Goal: Task Accomplishment & Management: Manage account settings

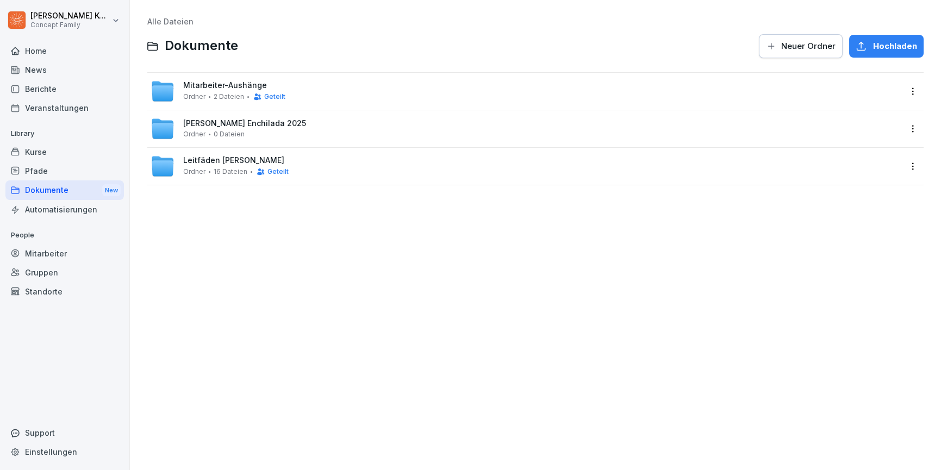
click at [26, 149] on div "Kurse" at bounding box center [64, 151] width 118 height 19
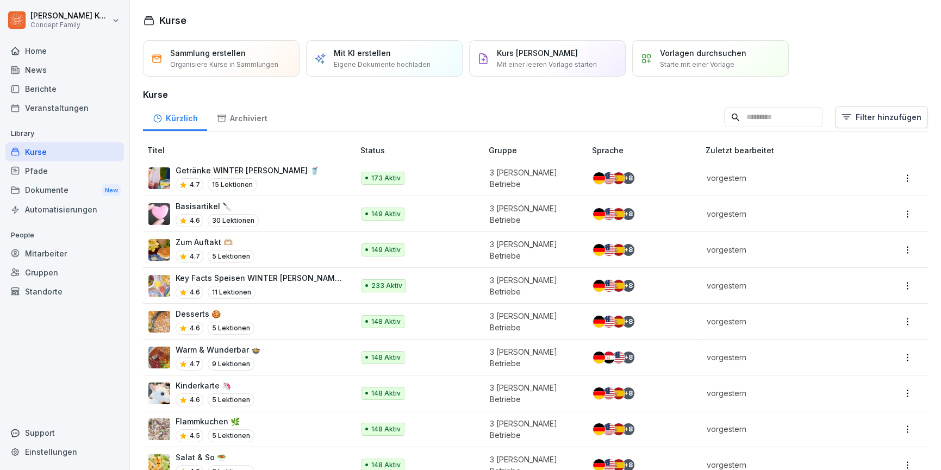
click at [55, 249] on div "Mitarbeiter" at bounding box center [64, 253] width 118 height 19
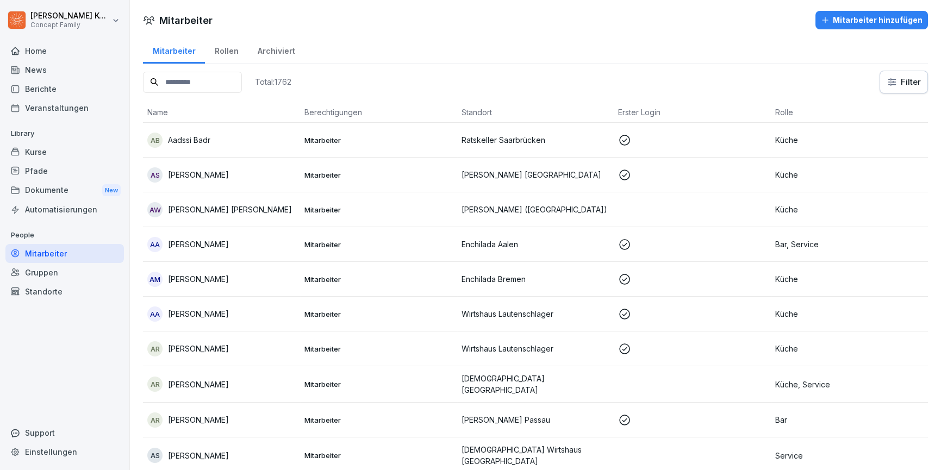
click at [188, 82] on input at bounding box center [192, 82] width 99 height 21
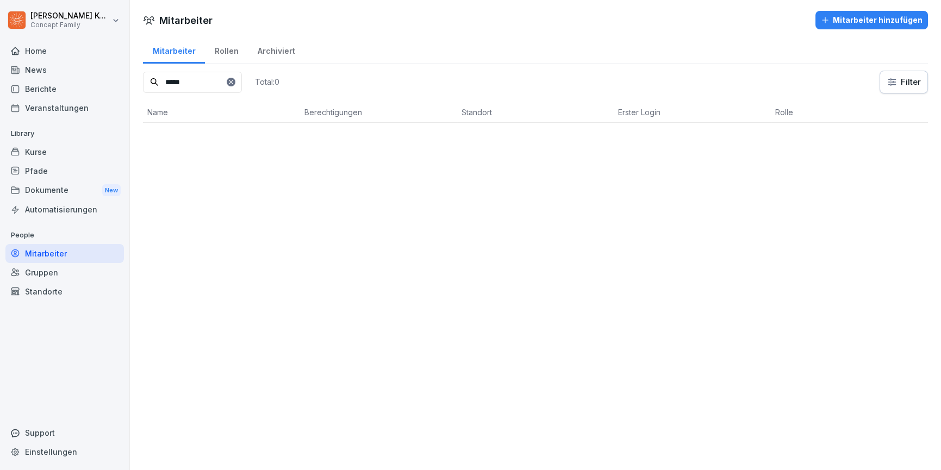
click at [188, 80] on input "*****" at bounding box center [192, 82] width 99 height 21
type input "*****"
click at [213, 147] on div "AA Aron Antal" at bounding box center [221, 140] width 148 height 15
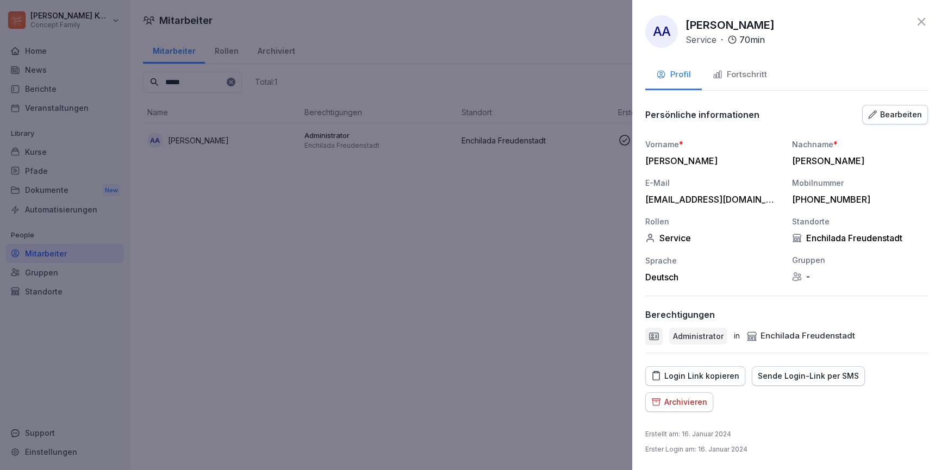
click at [741, 74] on div "Fortschritt" at bounding box center [740, 74] width 54 height 13
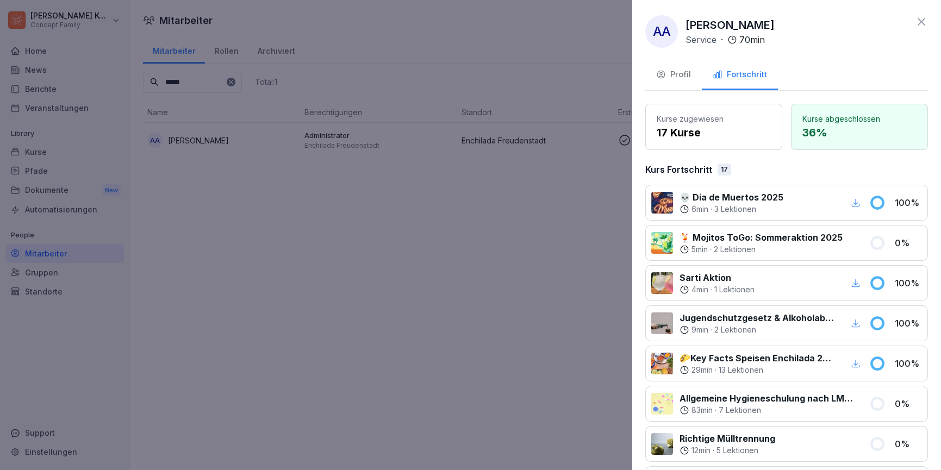
click at [683, 76] on div "Profil" at bounding box center [673, 74] width 35 height 13
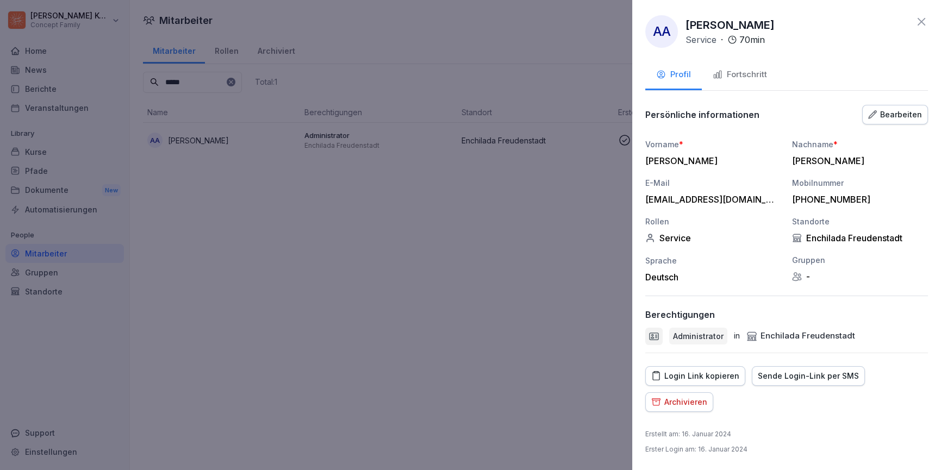
click at [921, 26] on icon at bounding box center [921, 21] width 13 height 13
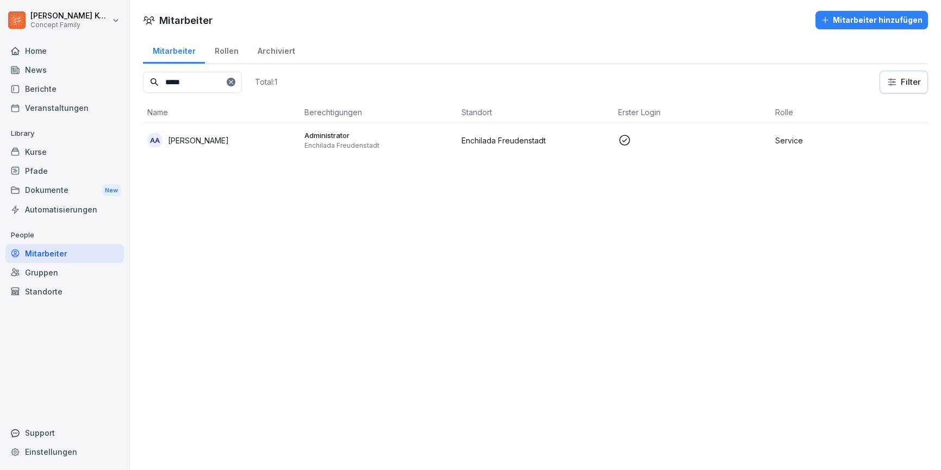
click at [35, 168] on div "Pfade" at bounding box center [64, 170] width 118 height 19
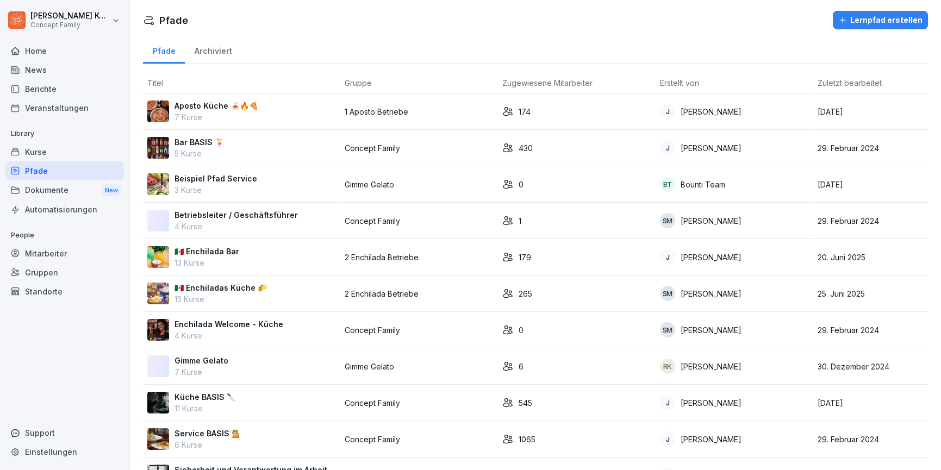
scroll to position [359, 0]
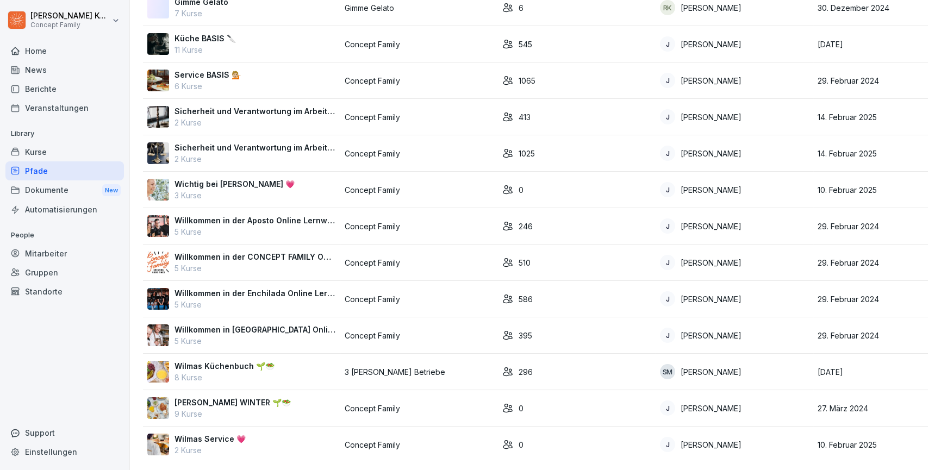
click at [280, 375] on div "Wilmas Küchenbuch 🌱🥗 8 Kurse" at bounding box center [241, 371] width 189 height 23
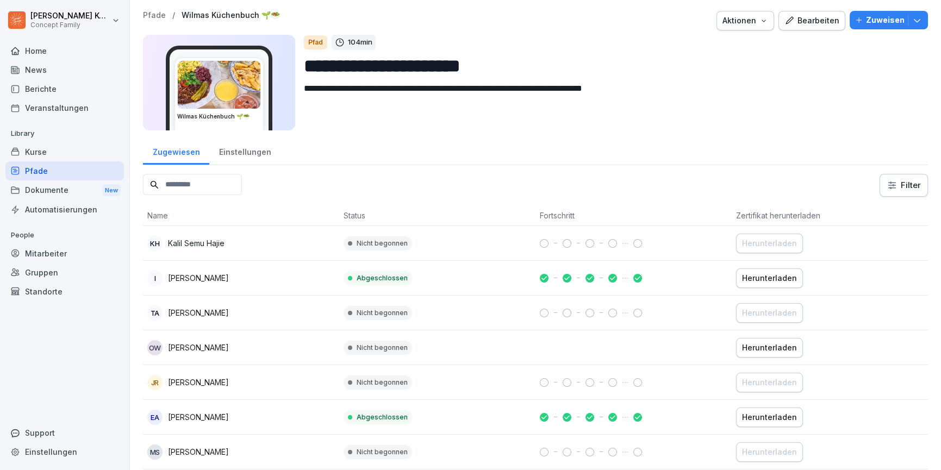
click at [817, 18] on div "Bearbeiten" at bounding box center [811, 21] width 55 height 12
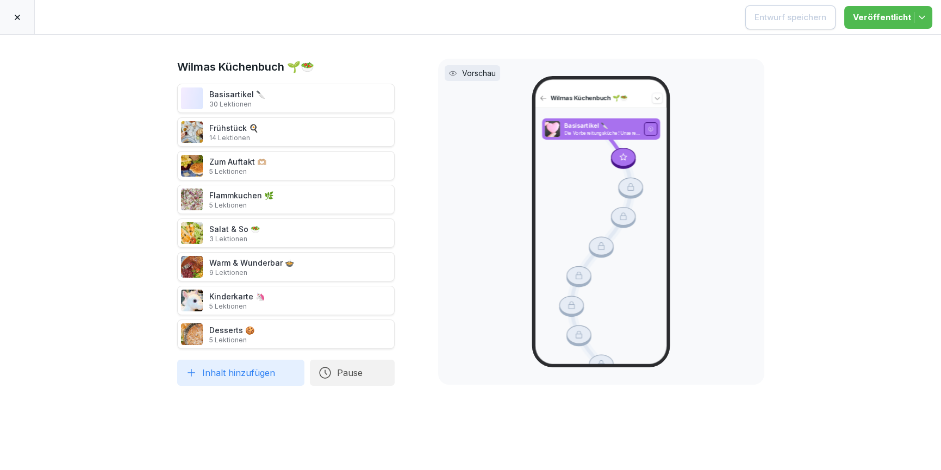
click at [17, 17] on icon at bounding box center [17, 17] width 5 height 5
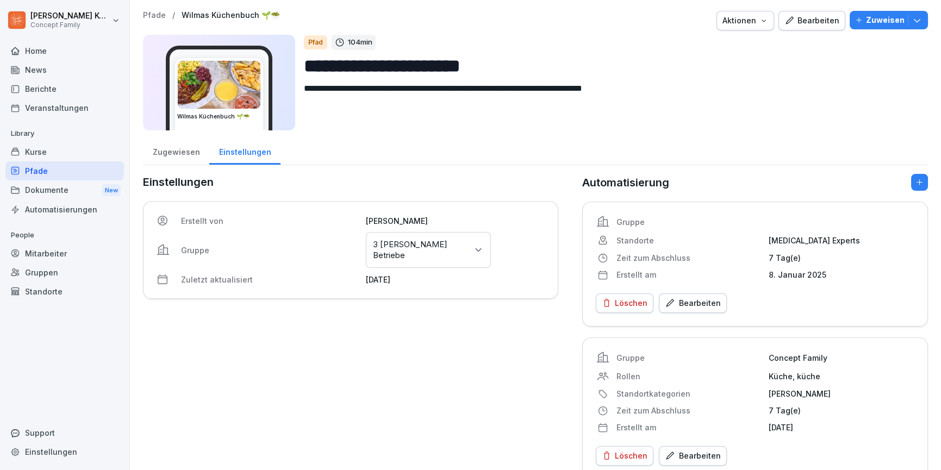
click at [919, 23] on icon "button" at bounding box center [917, 20] width 11 height 11
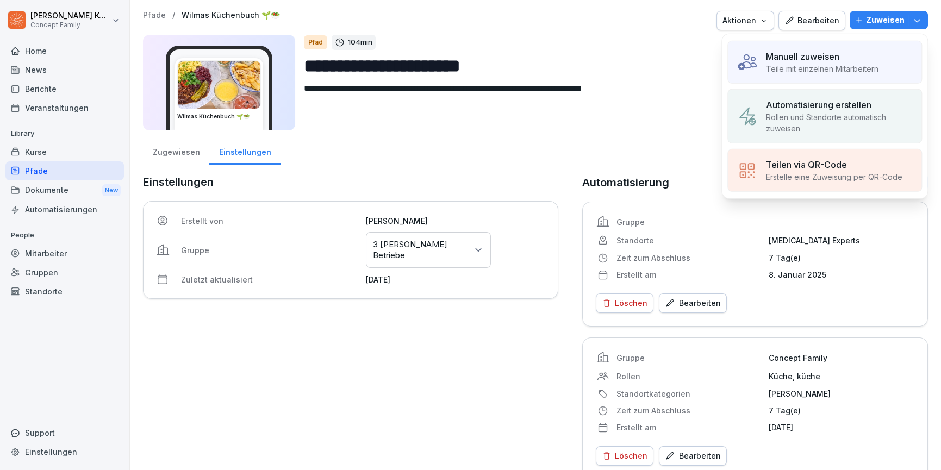
click at [856, 104] on p "Automatisierung erstellen" at bounding box center [818, 104] width 105 height 13
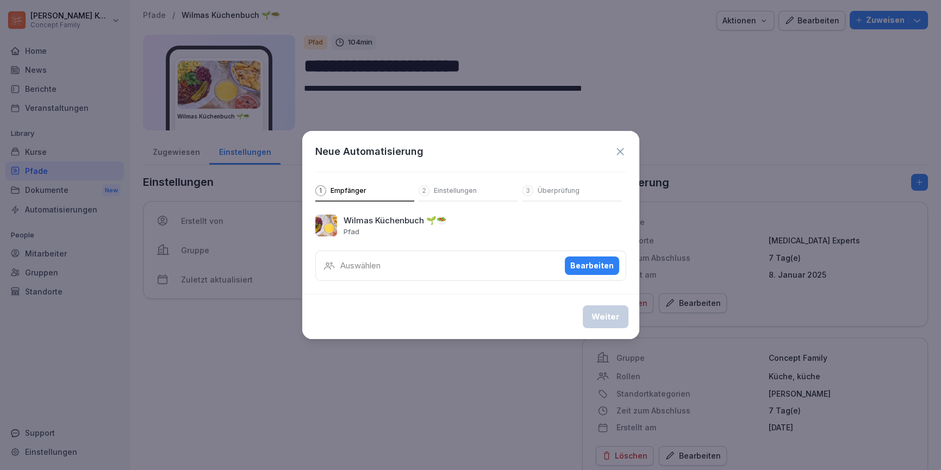
click at [623, 153] on icon at bounding box center [620, 152] width 12 height 12
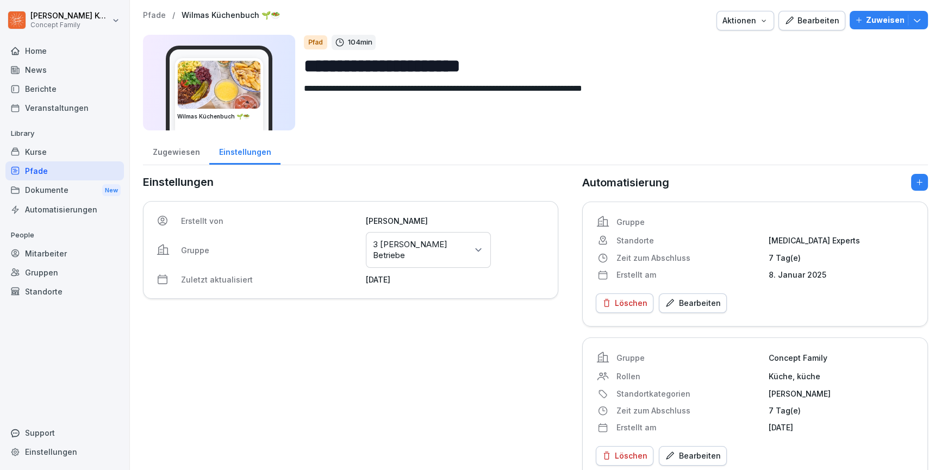
click at [912, 24] on icon "button" at bounding box center [917, 20] width 11 height 11
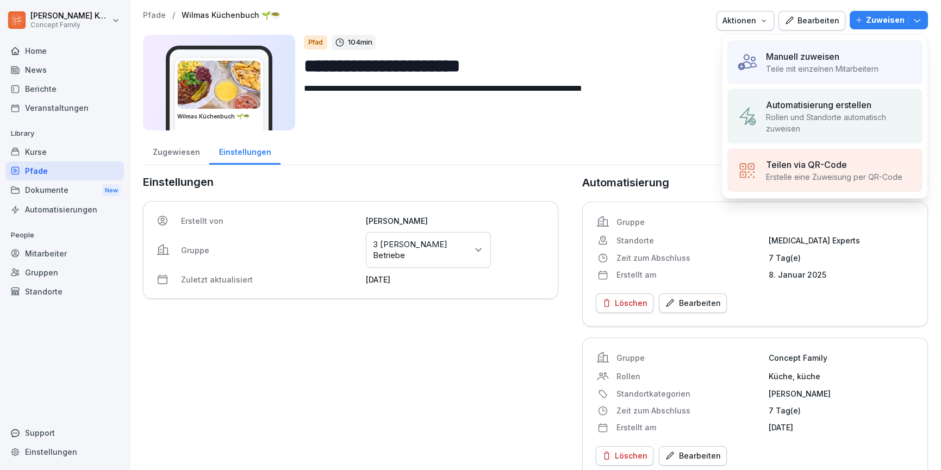
click at [832, 67] on p "Teile mit einzelnen Mitarbeitern" at bounding box center [822, 68] width 113 height 11
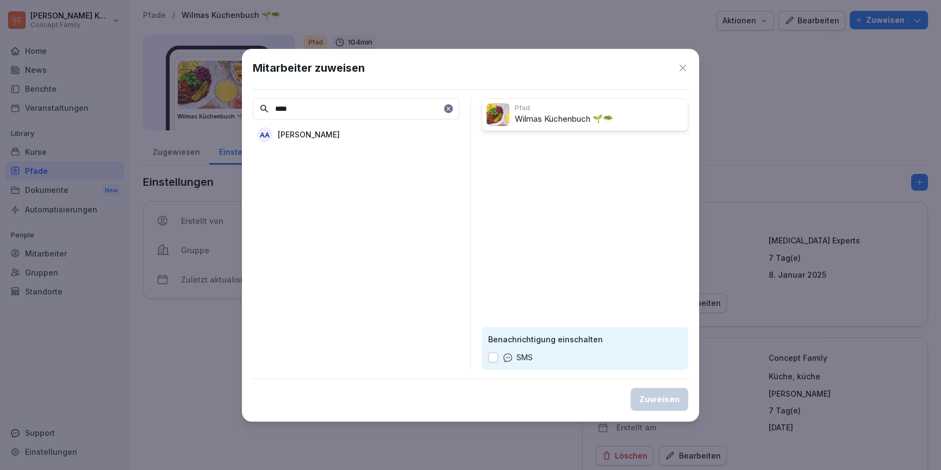
type input "****"
click at [341, 137] on div "AA Aron Antal" at bounding box center [356, 135] width 207 height 20
click at [654, 400] on div "Zuweisen" at bounding box center [659, 400] width 40 height 12
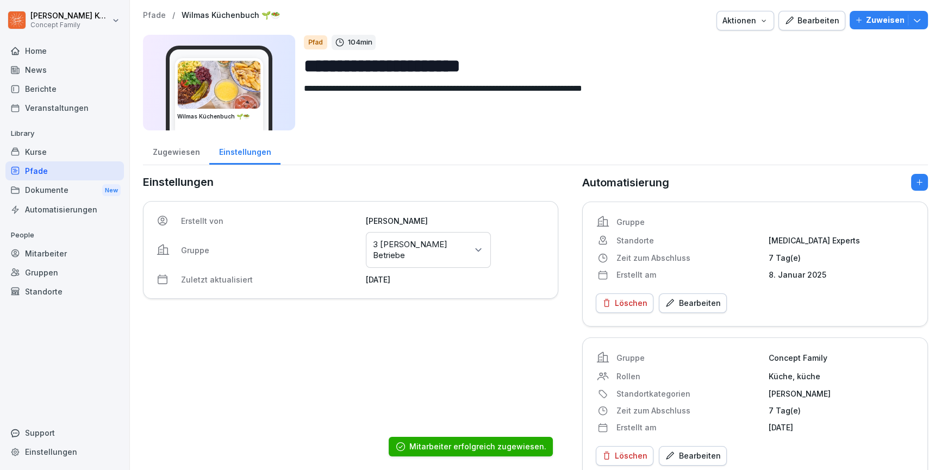
click at [45, 177] on div "Pfade" at bounding box center [64, 170] width 118 height 19
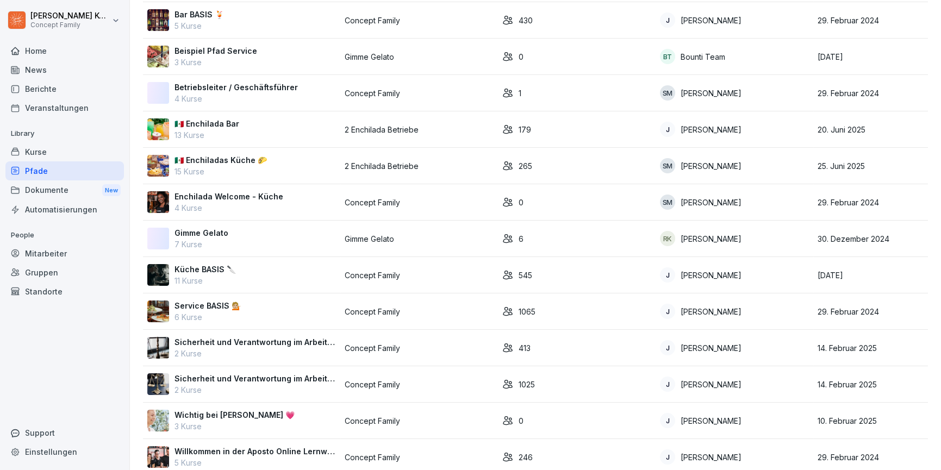
scroll to position [92, 0]
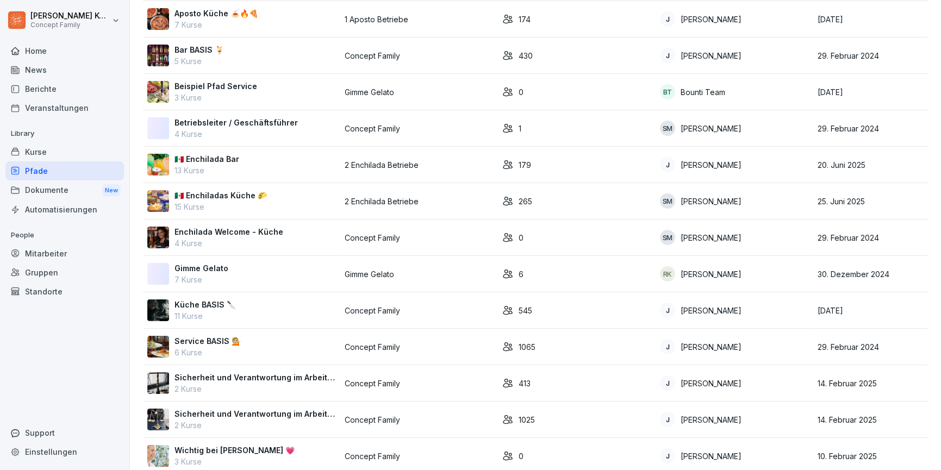
click at [50, 155] on div "Kurse" at bounding box center [64, 151] width 118 height 19
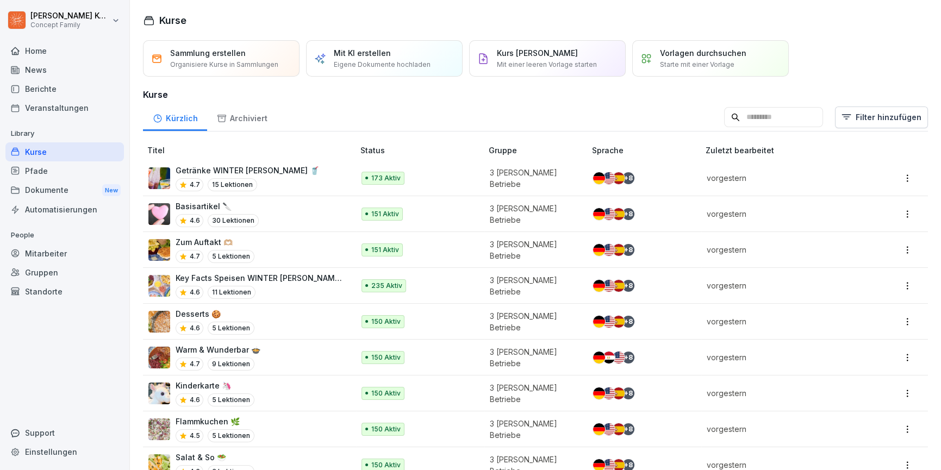
click at [292, 185] on div "4.7 15 Lektionen" at bounding box center [247, 184] width 143 height 13
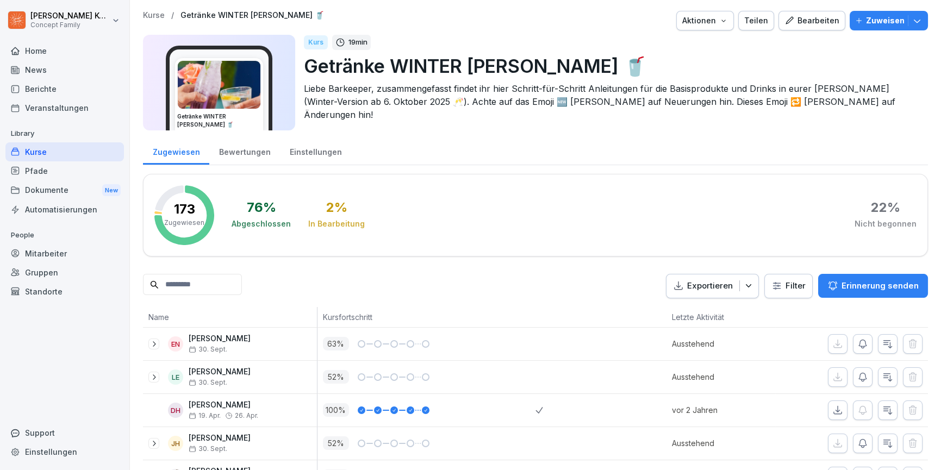
click at [912, 19] on icon "button" at bounding box center [917, 20] width 11 height 11
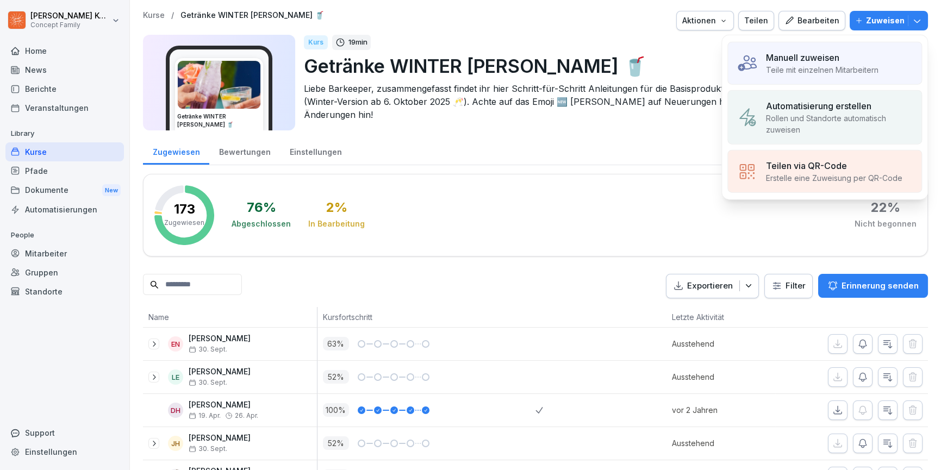
click at [810, 71] on p "Teile mit einzelnen Mitarbeitern" at bounding box center [822, 69] width 113 height 11
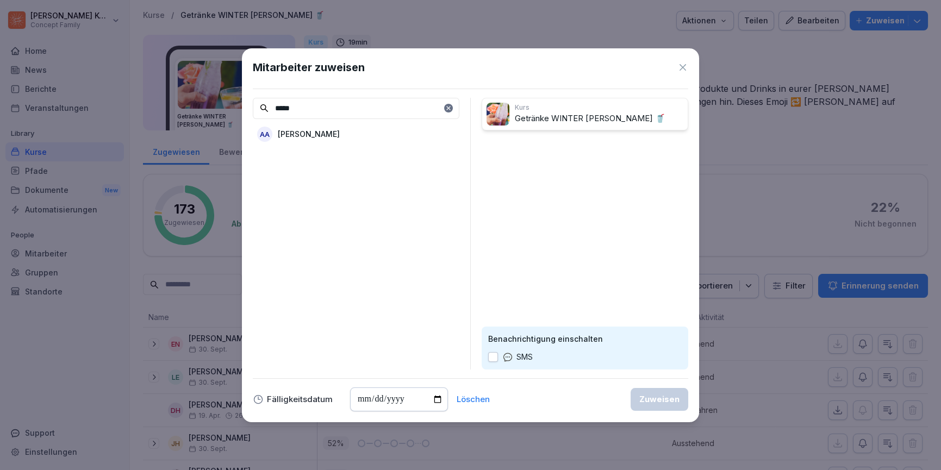
type input "*****"
click at [304, 134] on p "[PERSON_NAME]" at bounding box center [309, 133] width 62 height 11
click at [657, 405] on div "Zuweisen" at bounding box center [659, 400] width 40 height 12
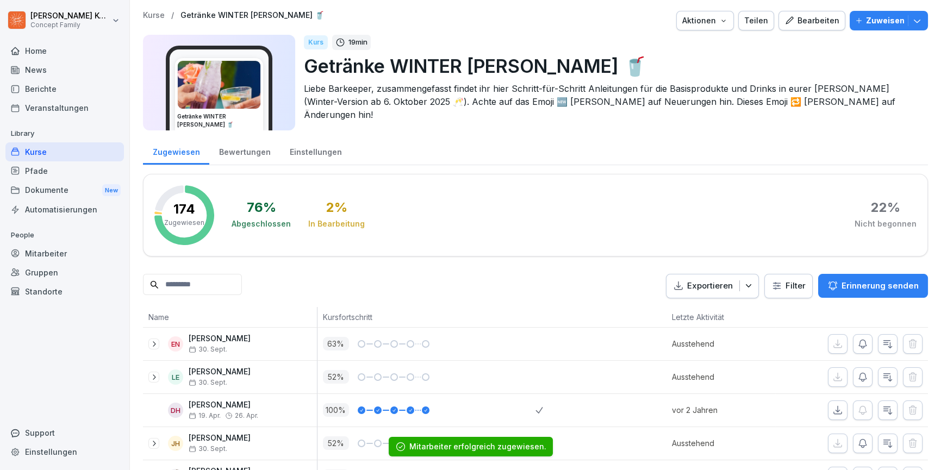
click at [48, 149] on div "Kurse" at bounding box center [64, 151] width 118 height 19
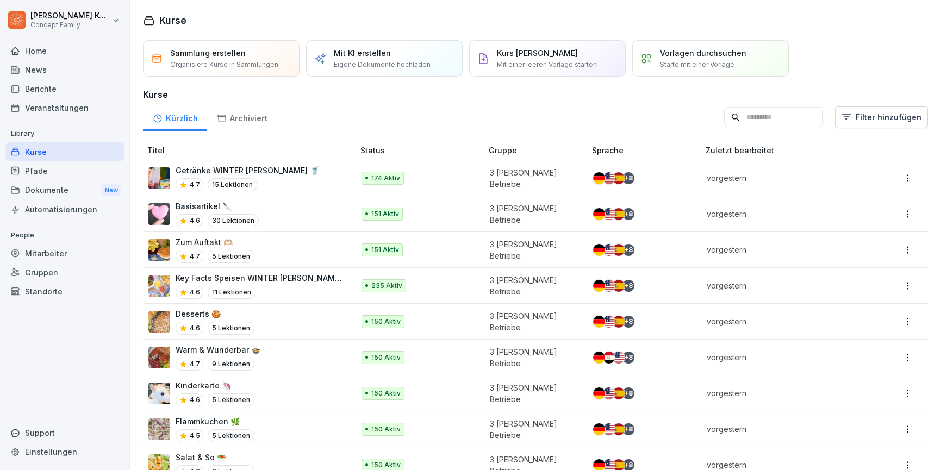
click at [59, 253] on div "Mitarbeiter" at bounding box center [64, 253] width 118 height 19
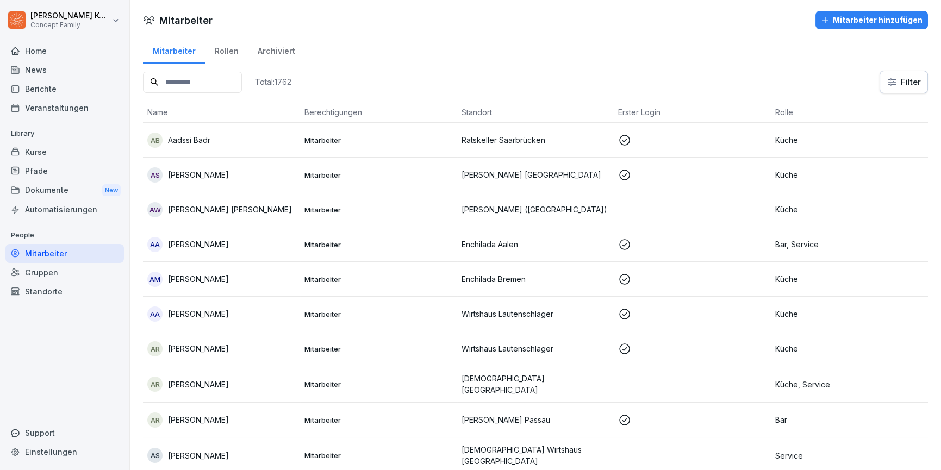
click at [60, 277] on div "Gruppen" at bounding box center [64, 272] width 118 height 19
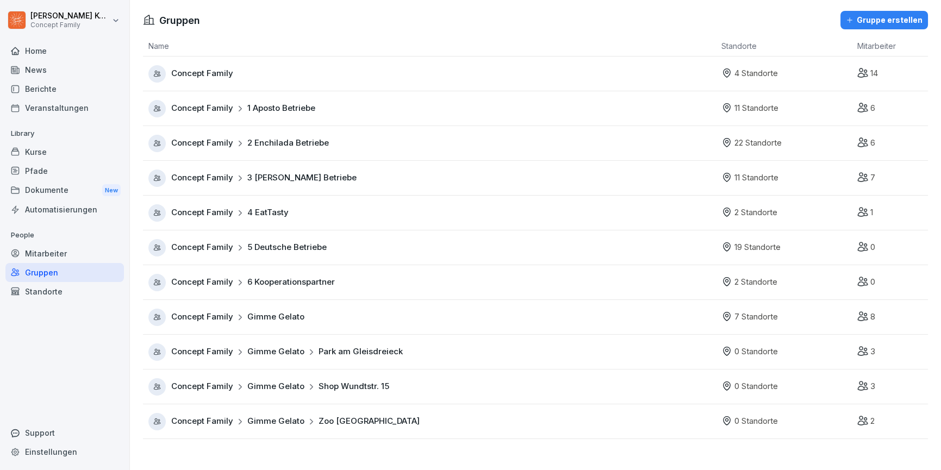
click at [238, 148] on div "Concept Family 2 Enchilada Betriebe" at bounding box center [250, 143] width 158 height 13
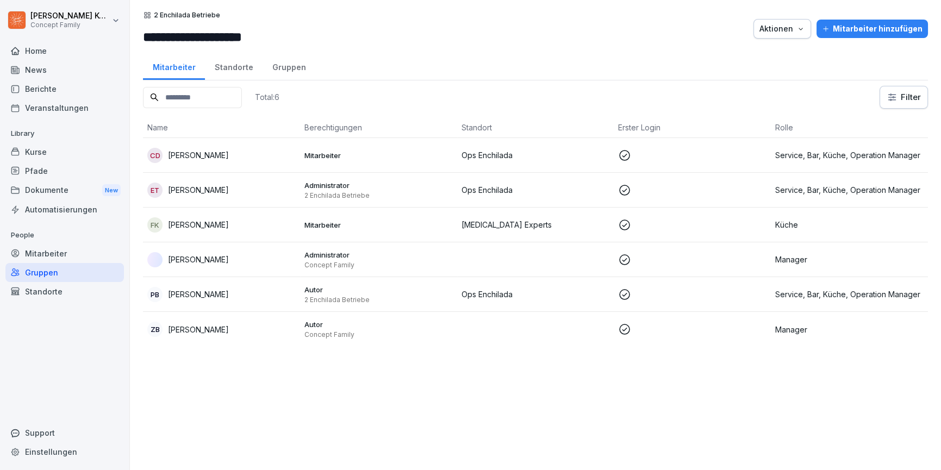
click at [244, 73] on div "Standorte" at bounding box center [234, 66] width 58 height 28
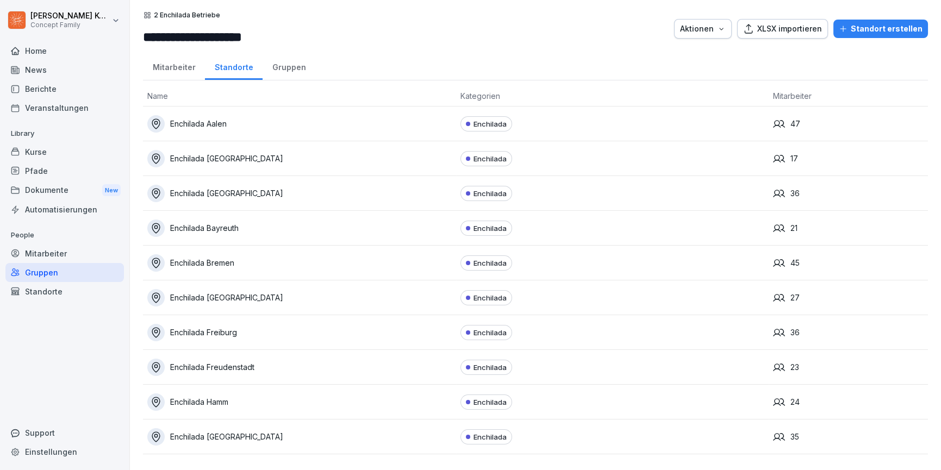
scroll to position [72, 0]
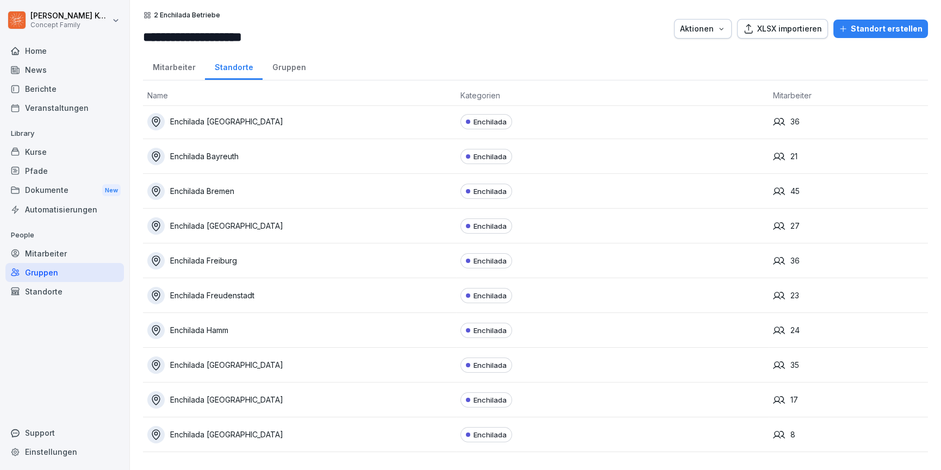
drag, startPoint x: 304, startPoint y: 294, endPoint x: 291, endPoint y: 294, distance: 12.5
click at [304, 294] on div "Enchilada Freudenstadt" at bounding box center [299, 295] width 304 height 17
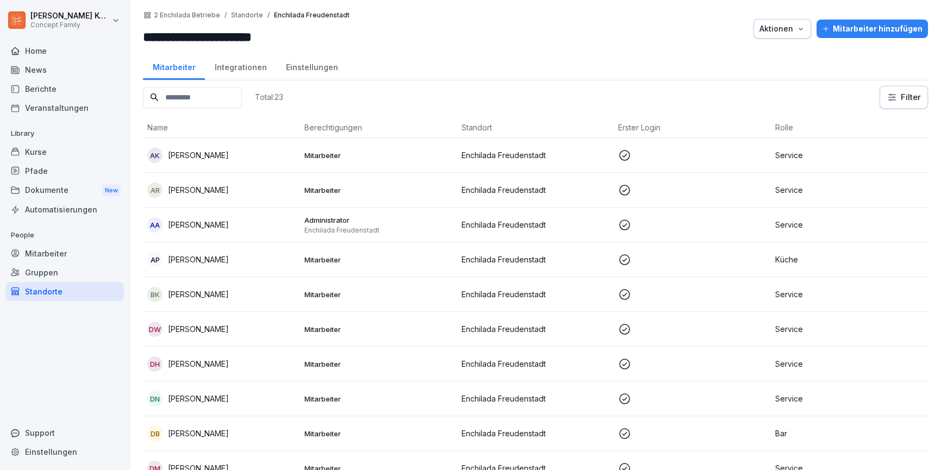
click at [743, 224] on p at bounding box center [692, 225] width 148 height 13
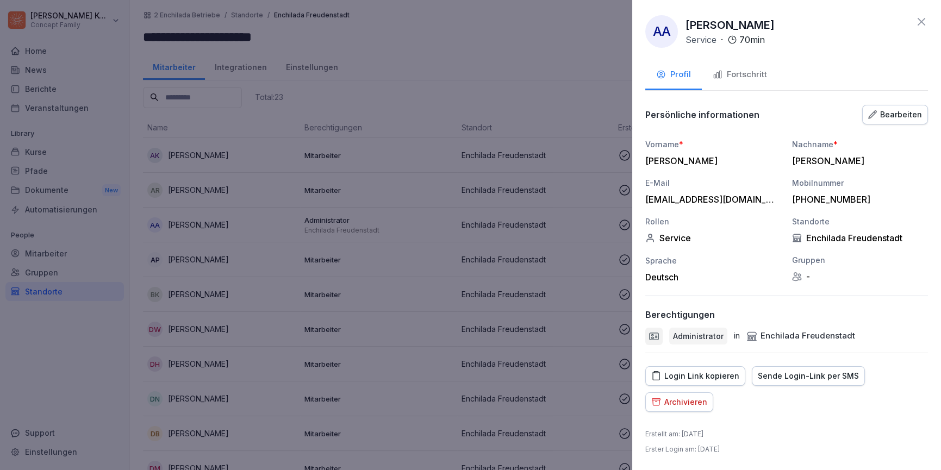
click at [895, 116] on div "Bearbeiten" at bounding box center [895, 115] width 54 height 12
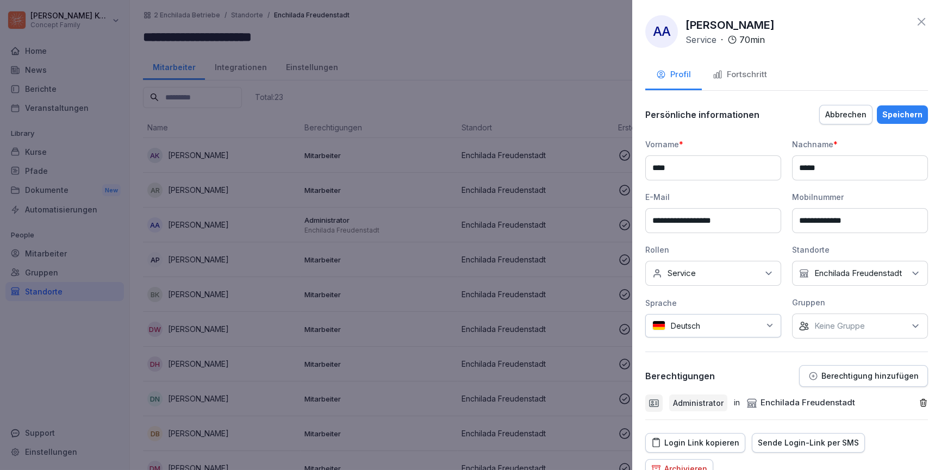
click at [718, 272] on div "Keine Rollen Service" at bounding box center [713, 273] width 136 height 25
click at [922, 13] on div "**********" at bounding box center [786, 235] width 309 height 470
click at [920, 17] on icon at bounding box center [921, 21] width 13 height 13
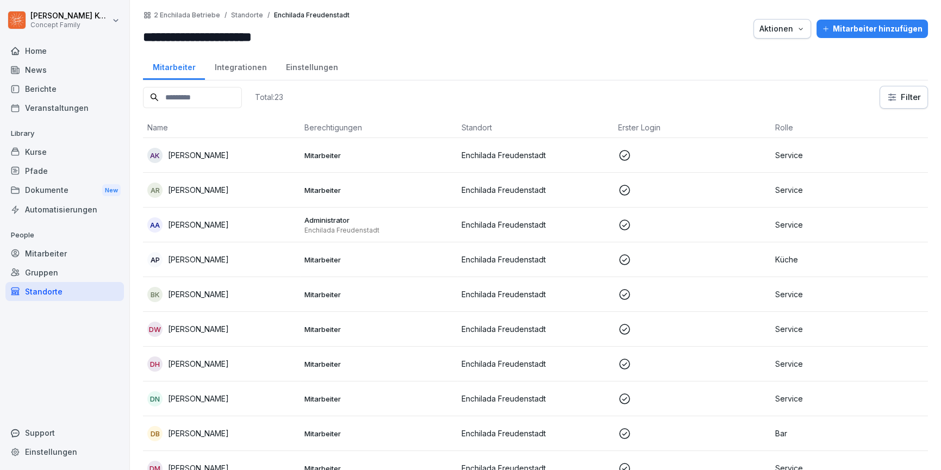
click at [218, 223] on div "AA [PERSON_NAME]" at bounding box center [221, 224] width 148 height 15
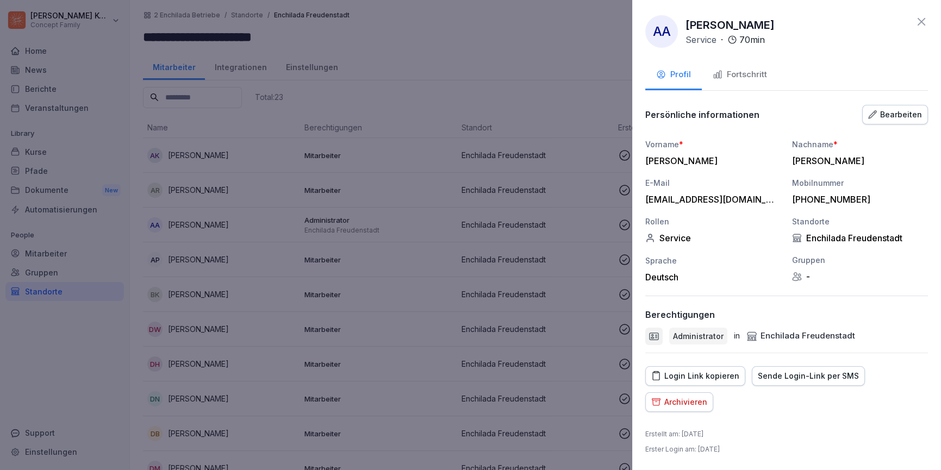
click at [885, 109] on div "Bearbeiten" at bounding box center [895, 115] width 54 height 12
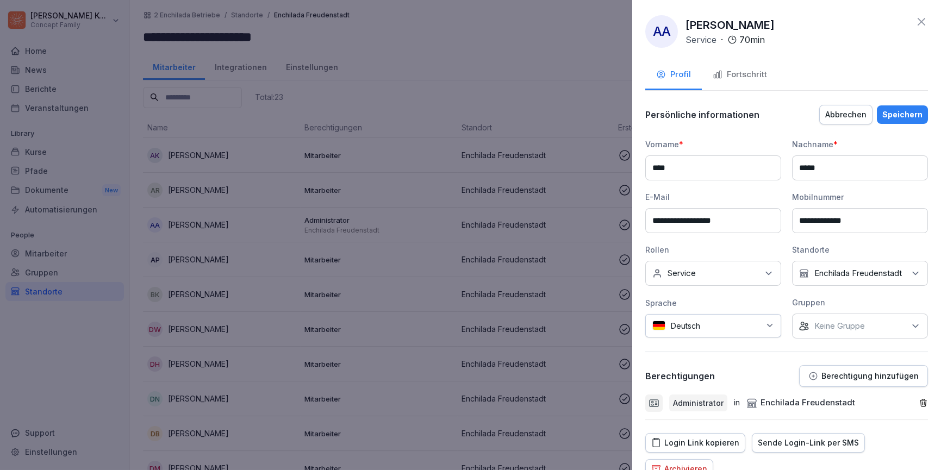
click at [725, 277] on div "Keine Rollen Service" at bounding box center [713, 273] width 136 height 25
click at [659, 324] on button "Bar" at bounding box center [658, 322] width 10 height 10
click at [657, 354] on button "Küche" at bounding box center [658, 356] width 10 height 10
click at [900, 119] on div "Speichern" at bounding box center [902, 115] width 40 height 12
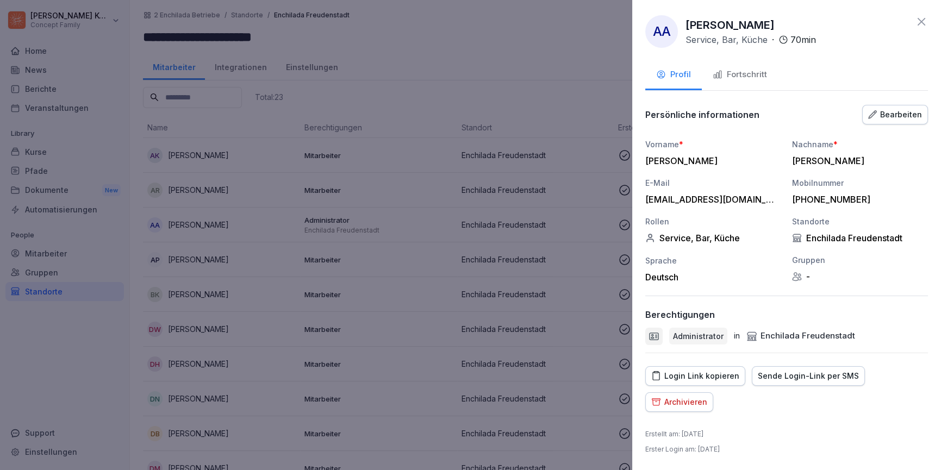
click at [919, 21] on icon at bounding box center [921, 21] width 13 height 13
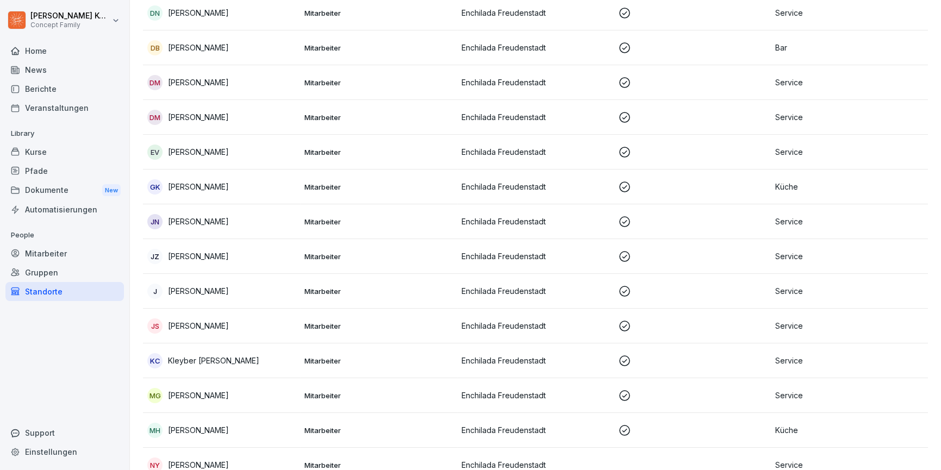
scroll to position [383, 0]
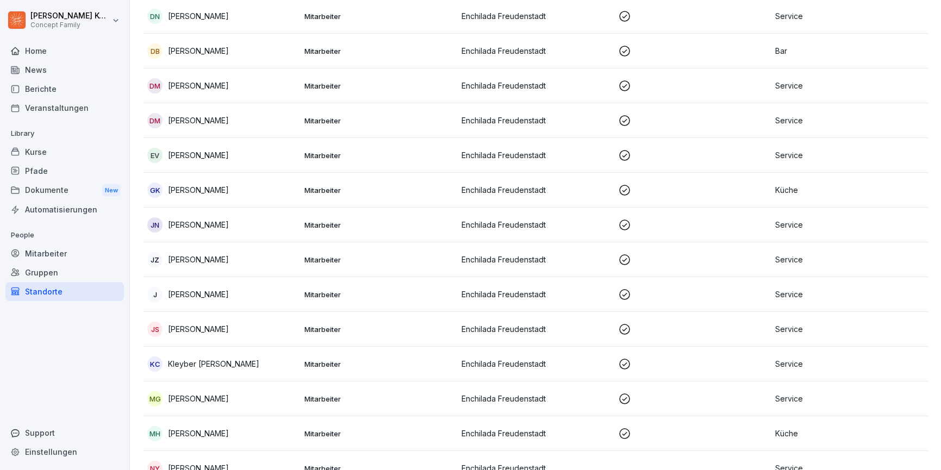
click at [252, 59] on td "DB David Baumgärtner" at bounding box center [221, 51] width 157 height 35
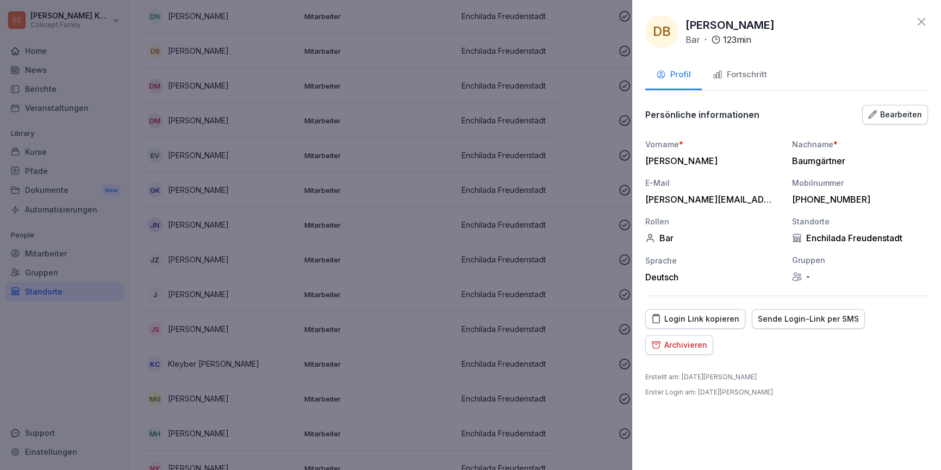
click at [742, 79] on div "Fortschritt" at bounding box center [740, 74] width 54 height 13
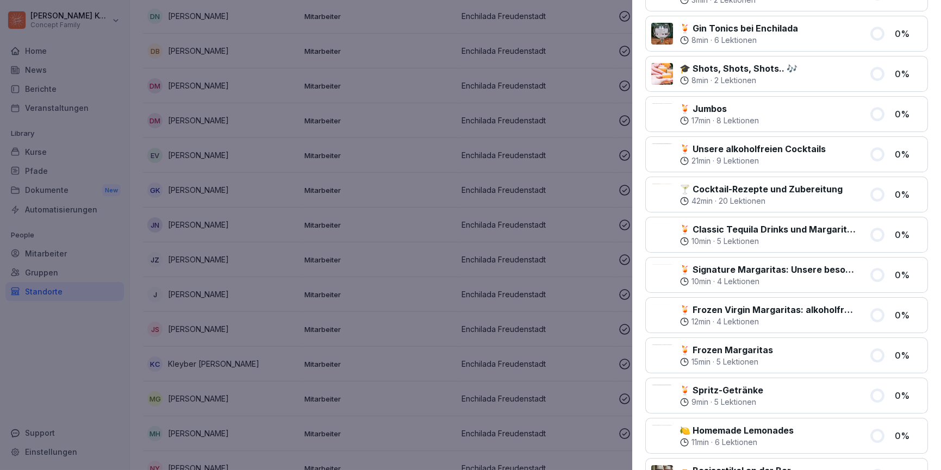
scroll to position [0, 0]
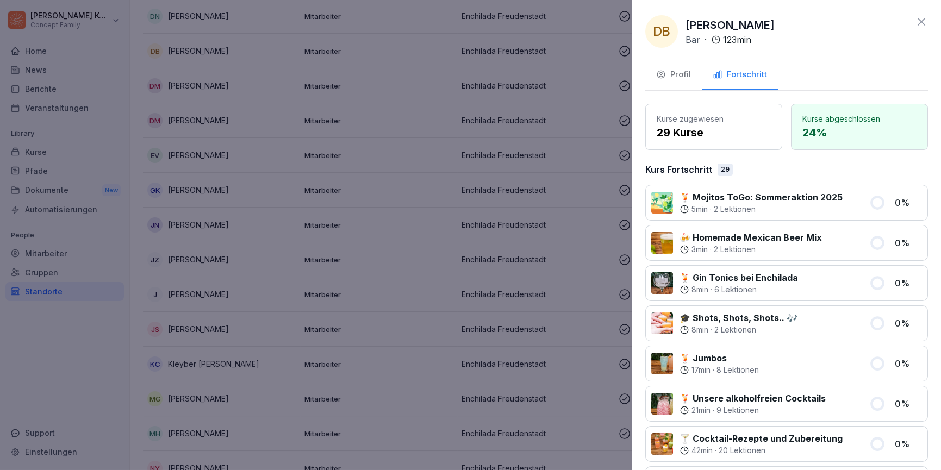
click at [922, 23] on icon at bounding box center [921, 22] width 8 height 8
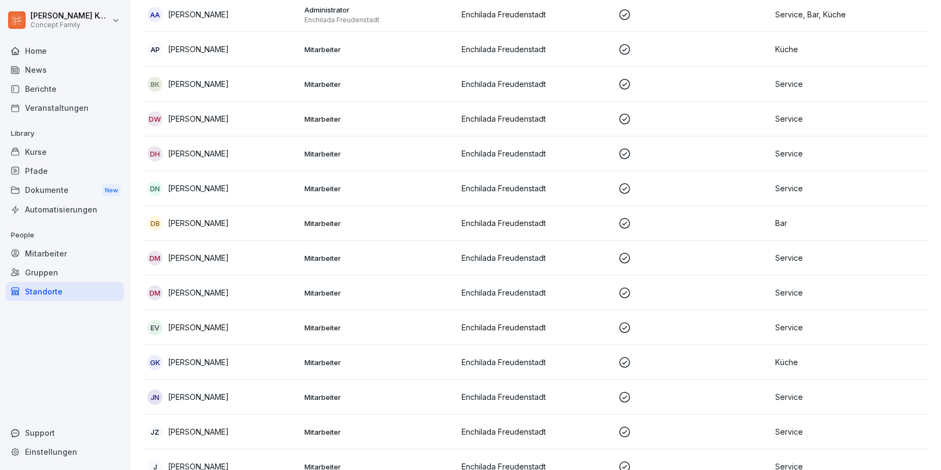
scroll to position [138, 0]
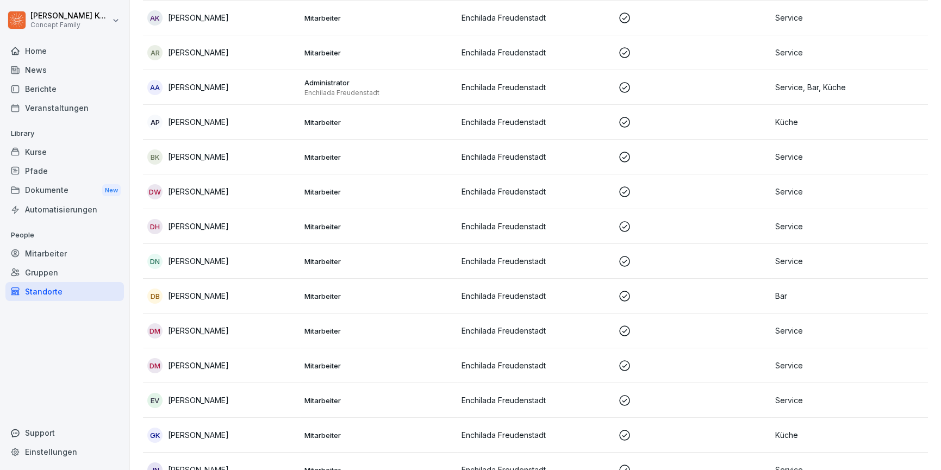
click at [798, 85] on p "Service, Bar, Küche" at bounding box center [849, 87] width 148 height 11
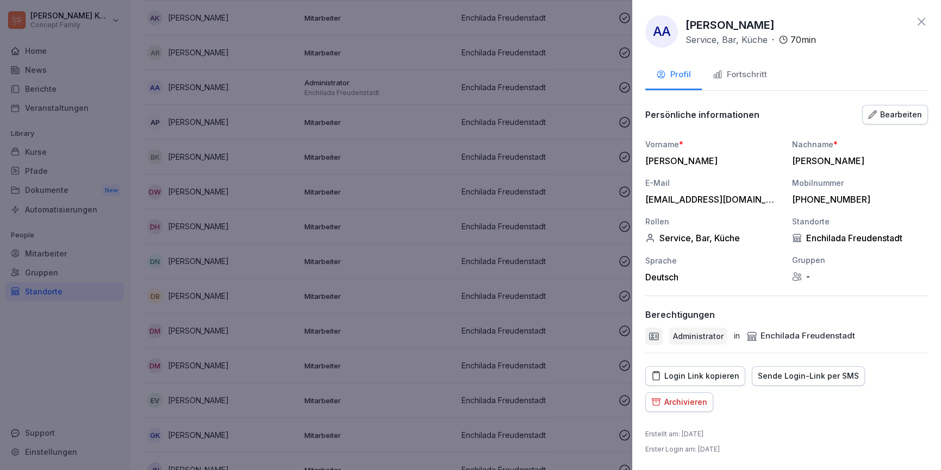
click at [717, 80] on div "Fortschritt" at bounding box center [740, 74] width 54 height 13
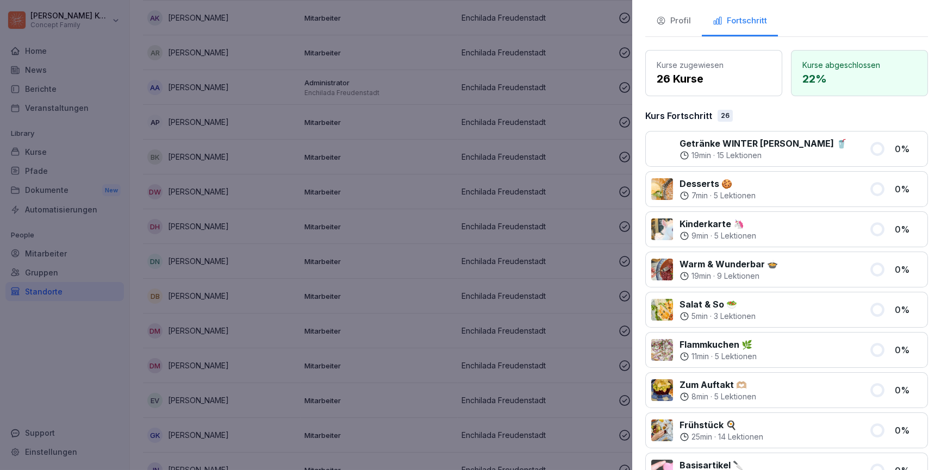
scroll to position [0, 0]
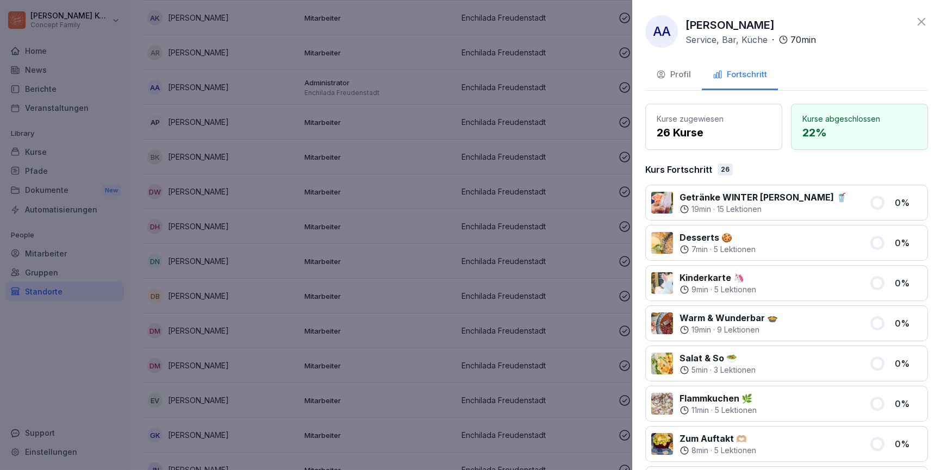
click at [923, 21] on icon at bounding box center [921, 21] width 13 height 13
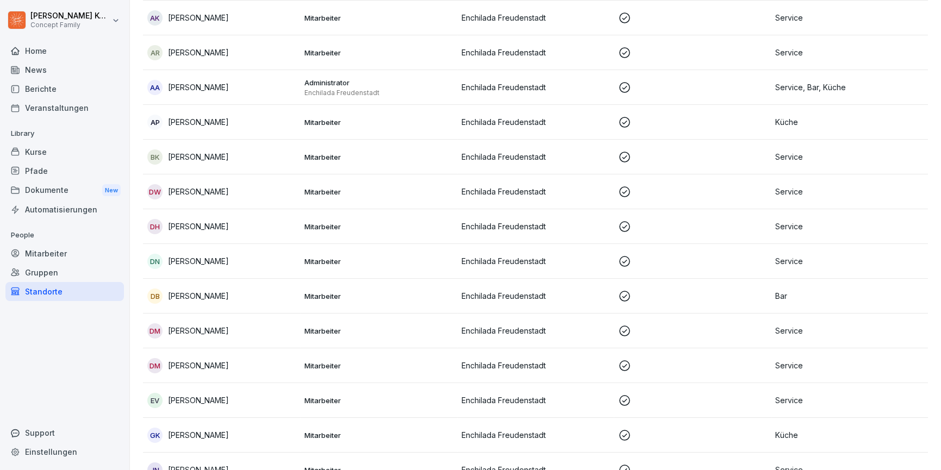
click at [29, 146] on div "Kurse" at bounding box center [64, 151] width 118 height 19
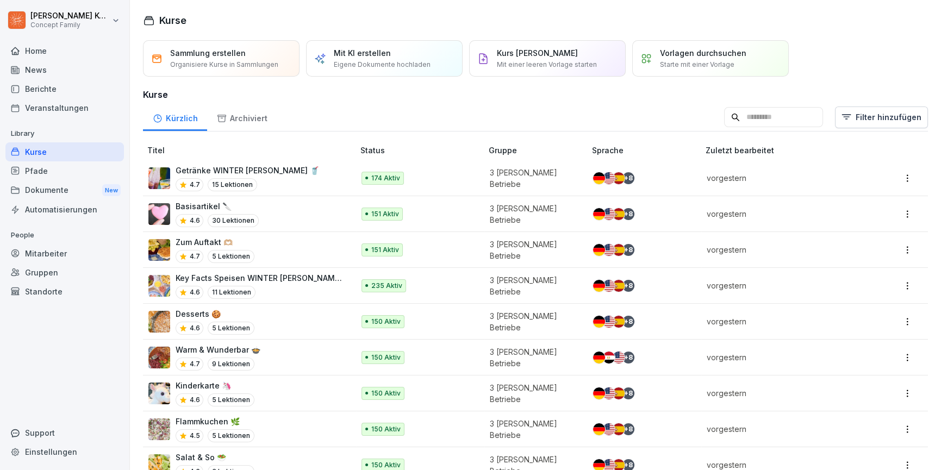
click at [777, 122] on input at bounding box center [773, 117] width 99 height 21
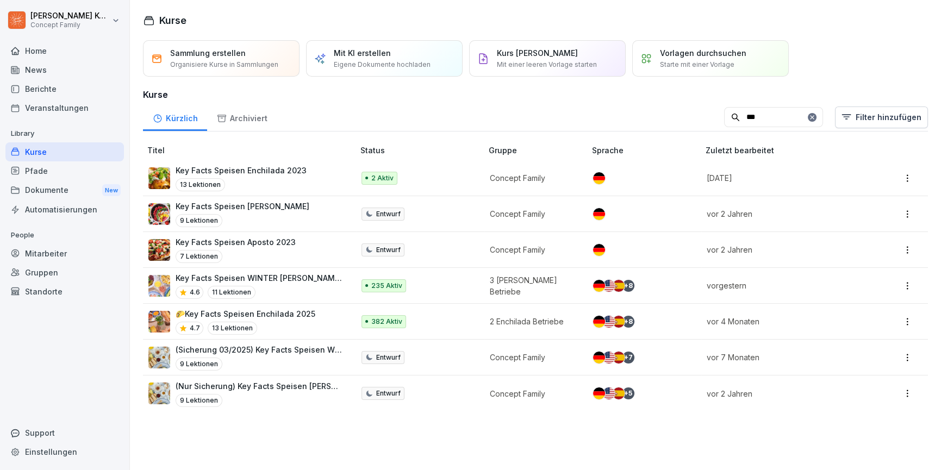
type input "***"
click at [304, 296] on div "4.6 11 Lektionen" at bounding box center [259, 292] width 167 height 13
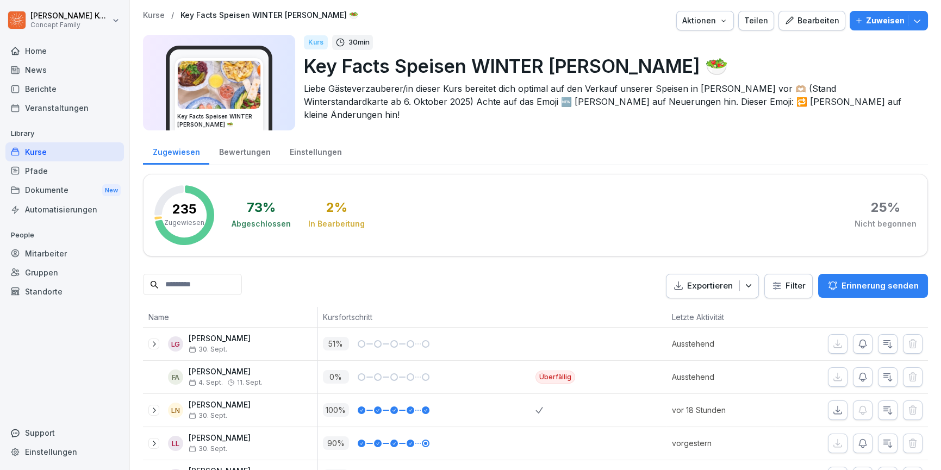
click at [885, 20] on p "Zuweisen" at bounding box center [885, 21] width 39 height 12
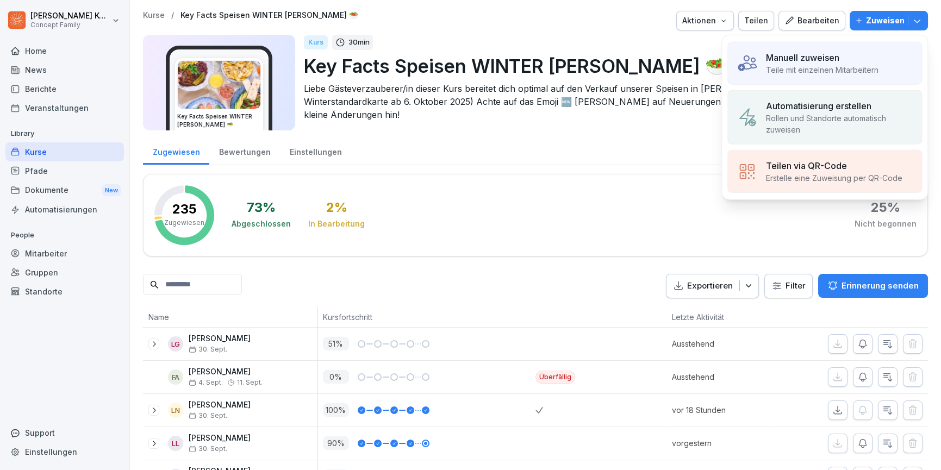
click at [834, 67] on p "Teile mit einzelnen Mitarbeitern" at bounding box center [822, 69] width 113 height 11
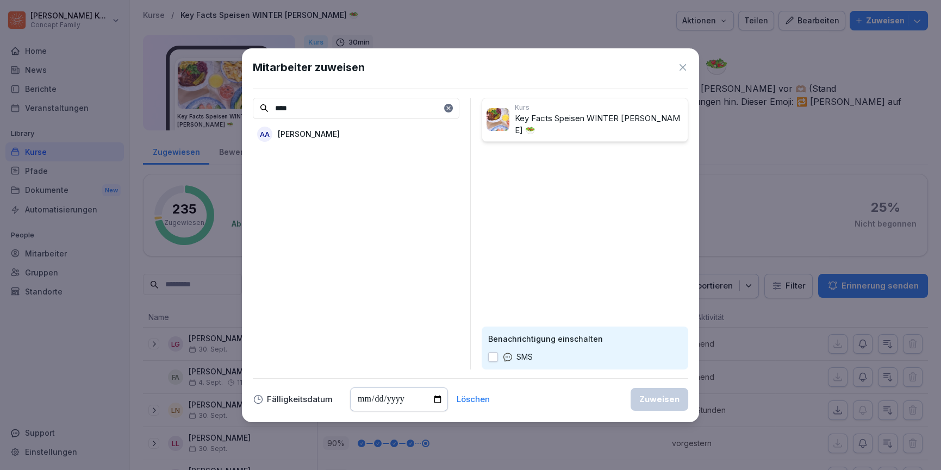
type input "****"
click at [271, 132] on div "AA" at bounding box center [264, 134] width 15 height 15
drag, startPoint x: 677, startPoint y: 399, endPoint x: 909, endPoint y: 18, distance: 445.4
click at [677, 399] on div "Zuweisen" at bounding box center [659, 400] width 40 height 12
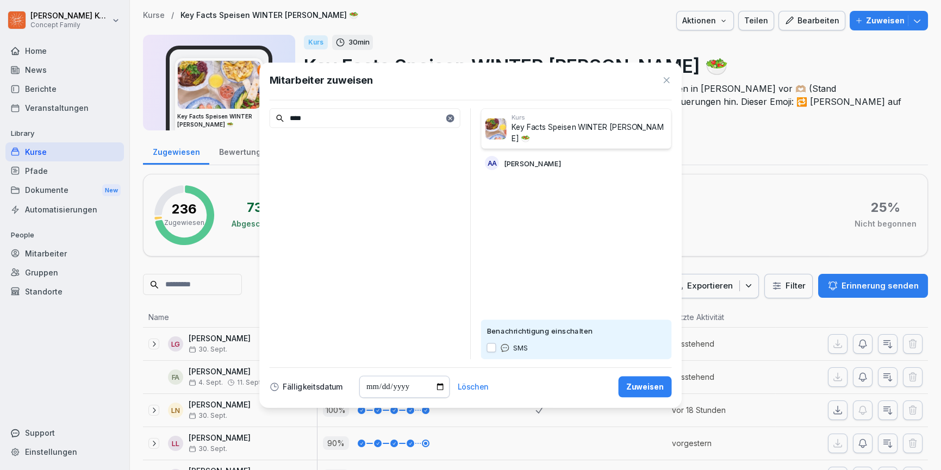
click at [811, 22] on div "Bearbeiten" at bounding box center [811, 21] width 55 height 12
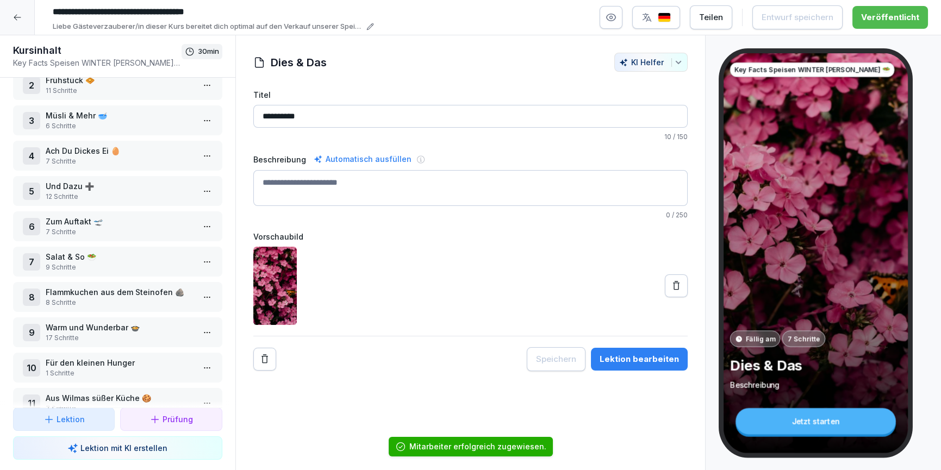
scroll to position [76, 0]
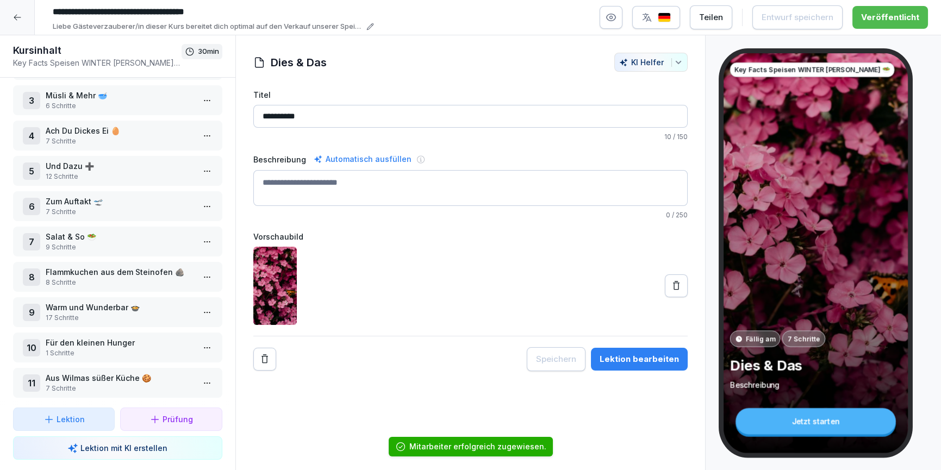
click at [109, 273] on p "Flammkuchen aus dem Steinofen 🪨" at bounding box center [120, 271] width 148 height 11
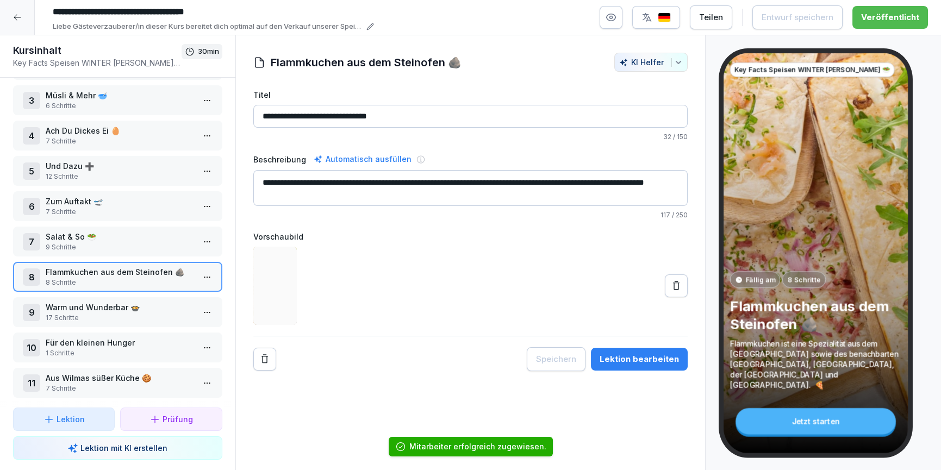
click at [111, 310] on p "Warm und Wunderbar 🍲" at bounding box center [120, 307] width 148 height 11
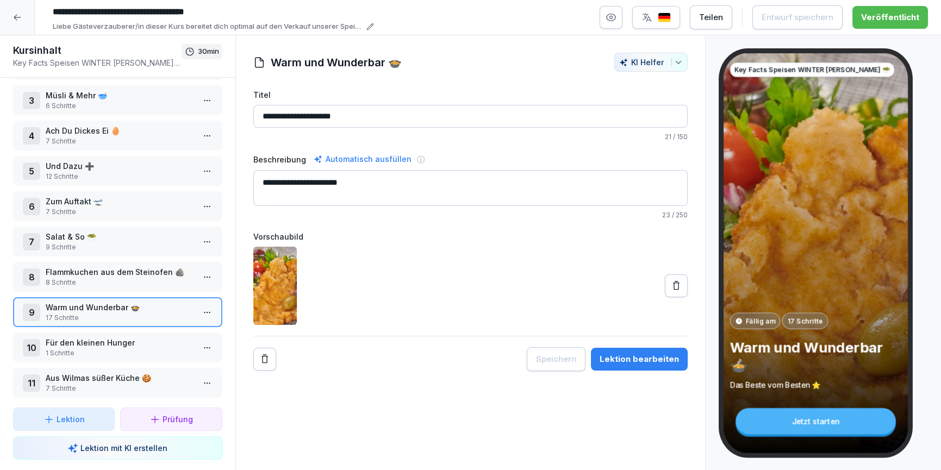
click at [644, 359] on div "Lektion bearbeiten" at bounding box center [639, 359] width 79 height 12
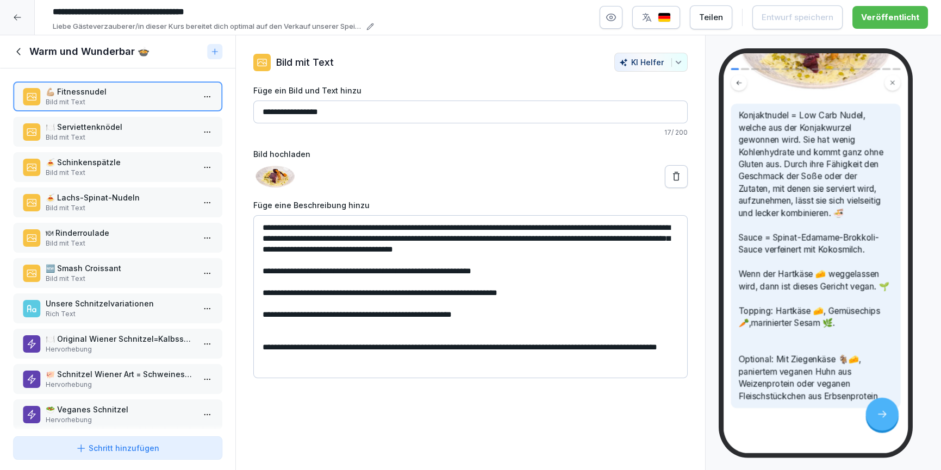
scroll to position [136, 0]
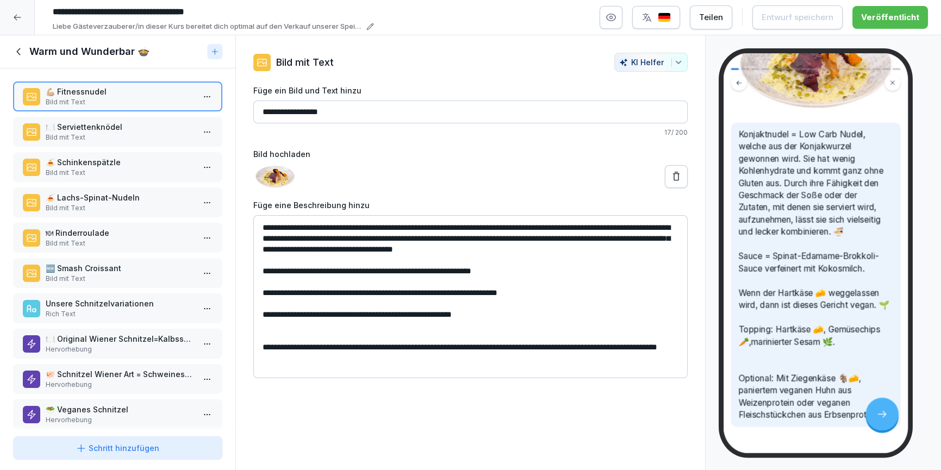
click at [68, 141] on p "Bild mit Text" at bounding box center [120, 138] width 148 height 10
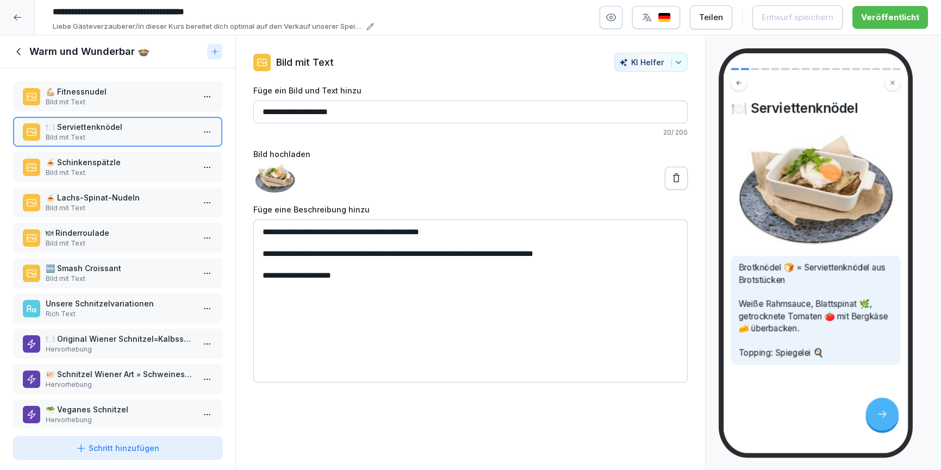
click at [118, 174] on p "Bild mit Text" at bounding box center [120, 173] width 148 height 10
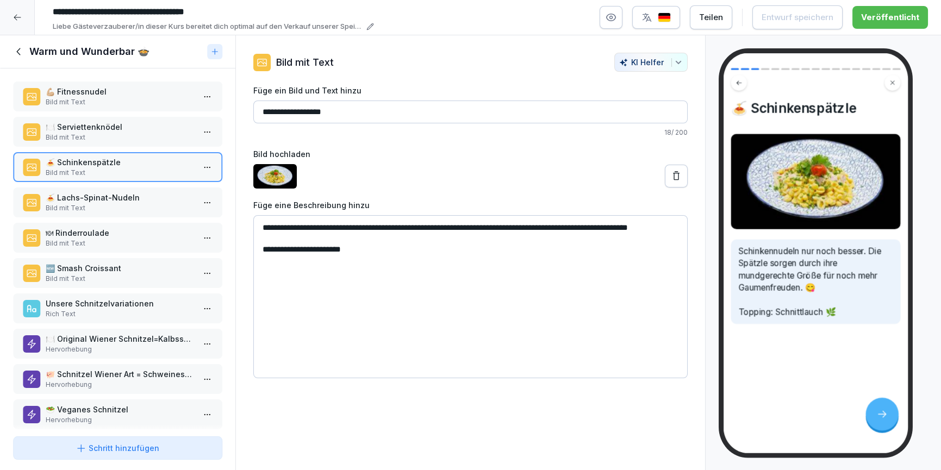
click at [141, 208] on p "Bild mit Text" at bounding box center [120, 208] width 148 height 10
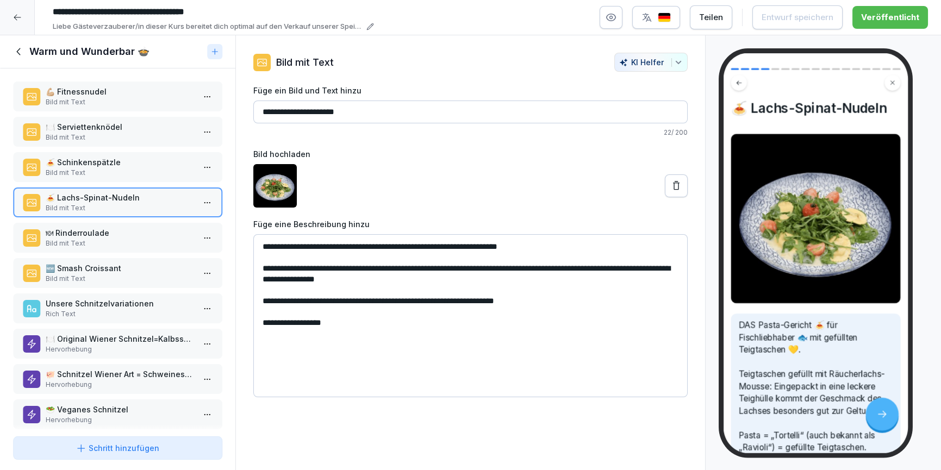
click at [137, 235] on p "🍽 Rinderroulade" at bounding box center [120, 232] width 148 height 11
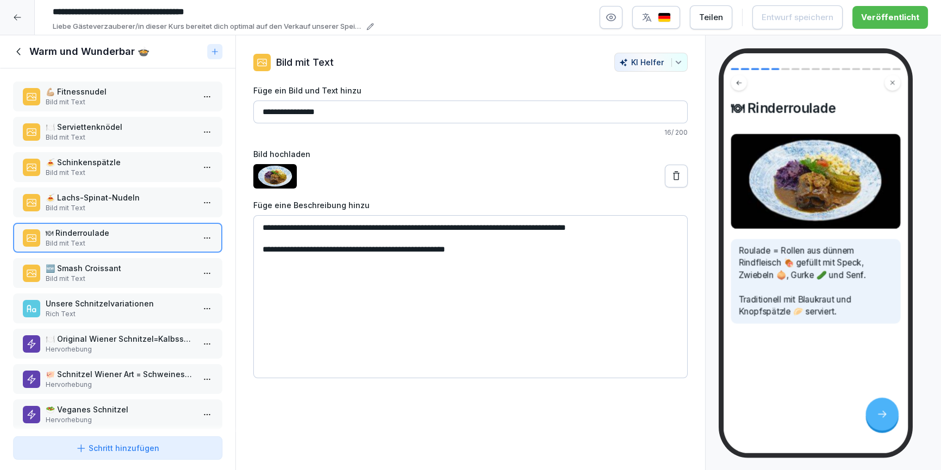
click at [138, 271] on p "🆕 Smash Croissant" at bounding box center [120, 268] width 148 height 11
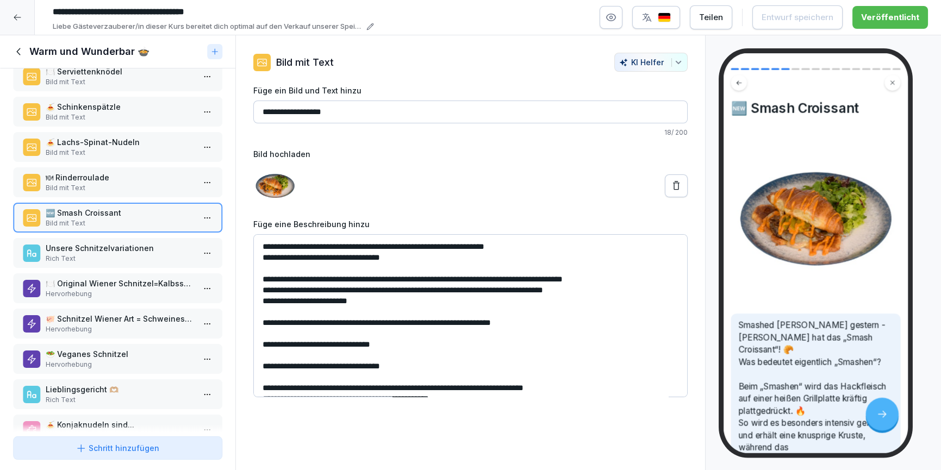
scroll to position [56, 0]
click at [105, 289] on p "Hervorhebung" at bounding box center [120, 294] width 148 height 10
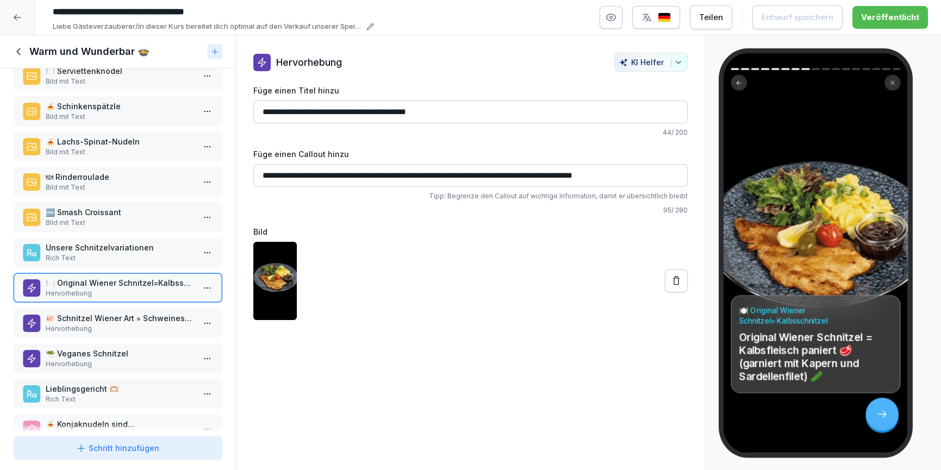
click at [23, 41] on div "Warm und Wunderbar 🍲" at bounding box center [117, 51] width 235 height 33
click at [22, 47] on icon at bounding box center [19, 52] width 12 height 12
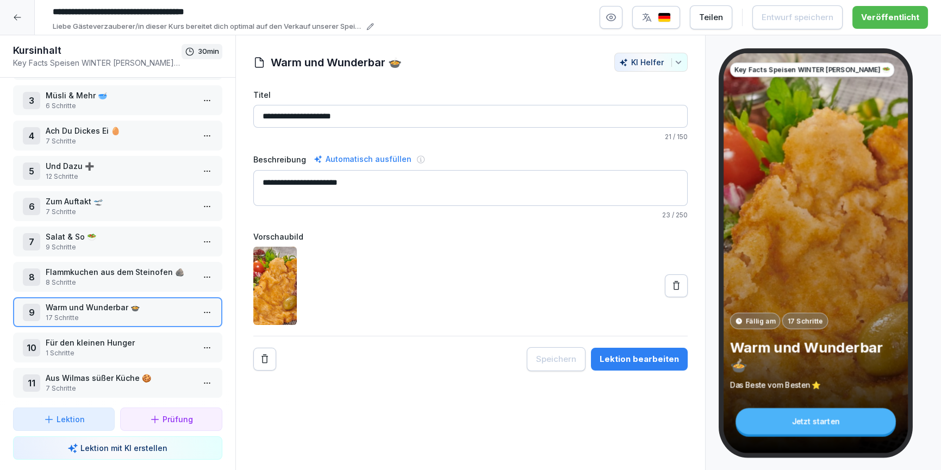
click at [17, 10] on div at bounding box center [17, 17] width 35 height 35
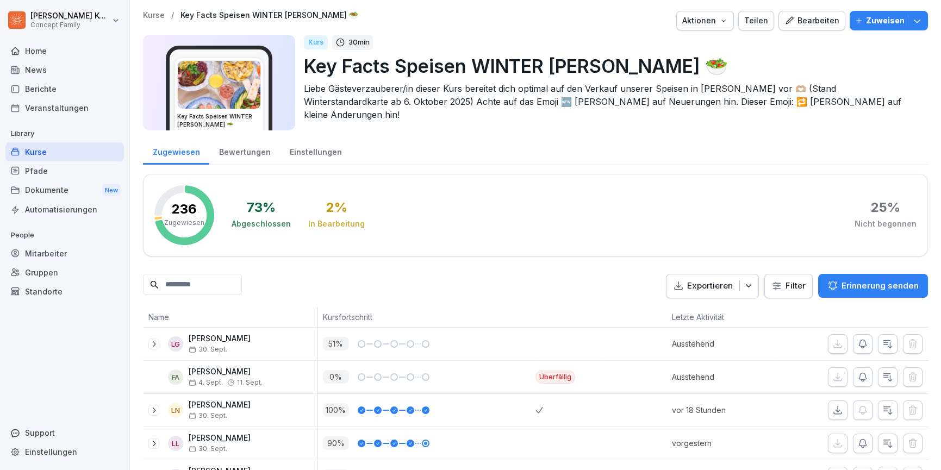
click at [41, 146] on div "Kurse" at bounding box center [64, 151] width 118 height 19
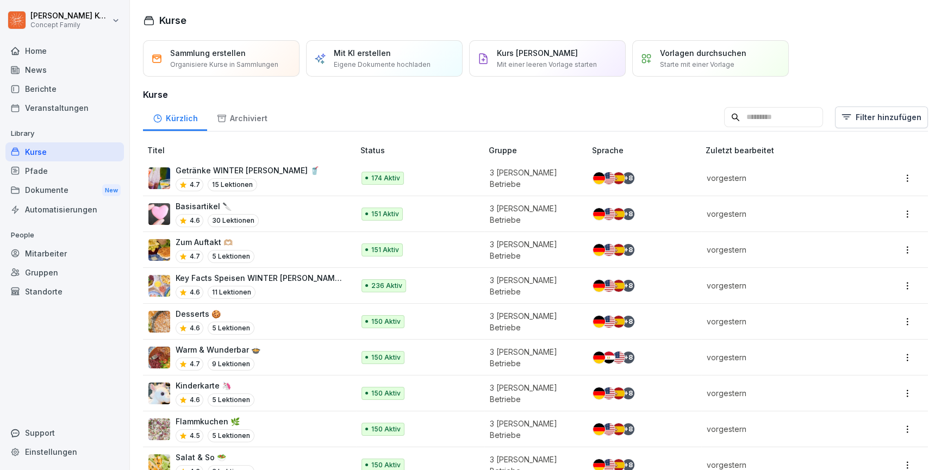
click at [45, 170] on div "Pfade" at bounding box center [64, 170] width 118 height 19
click at [35, 175] on div "Pfade" at bounding box center [64, 170] width 118 height 19
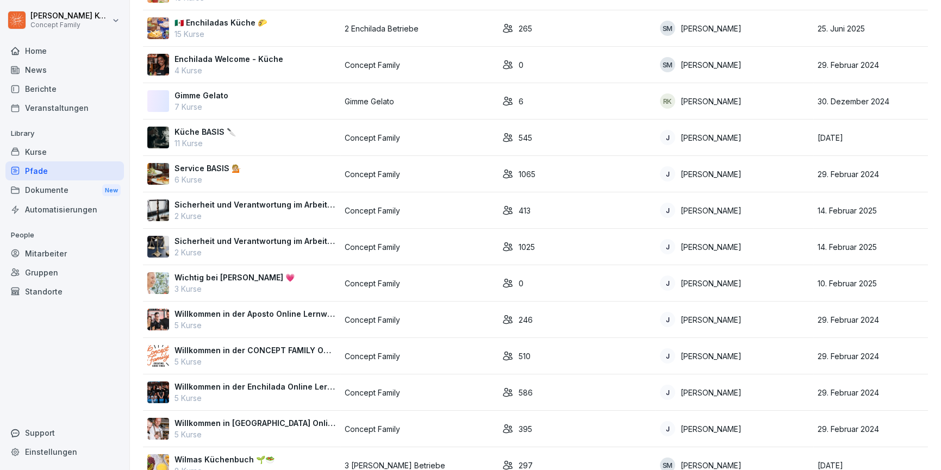
scroll to position [359, 0]
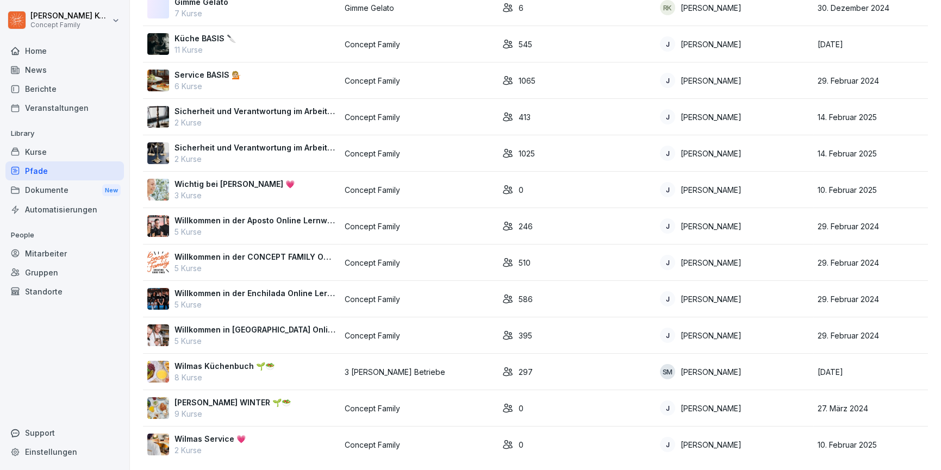
click at [298, 374] on div "Wilmas Küchenbuch 🌱🥗 8 Kurse" at bounding box center [241, 371] width 189 height 23
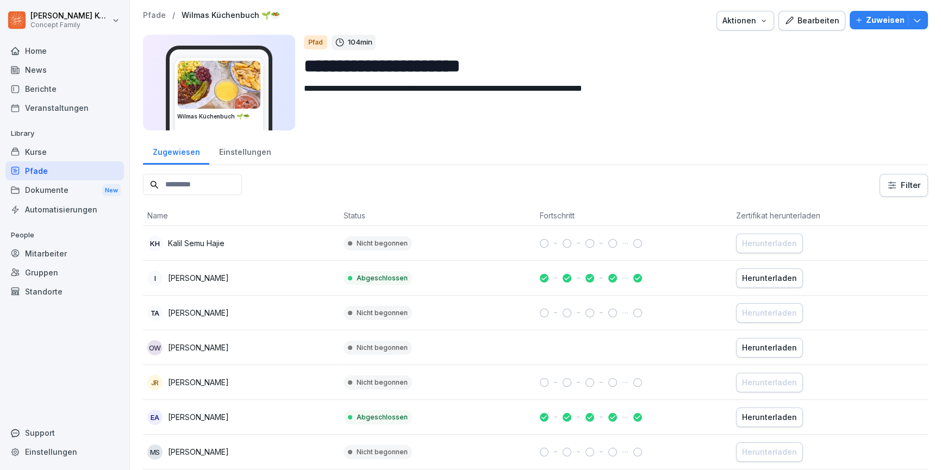
click at [925, 23] on button "Zuweisen" at bounding box center [889, 20] width 78 height 18
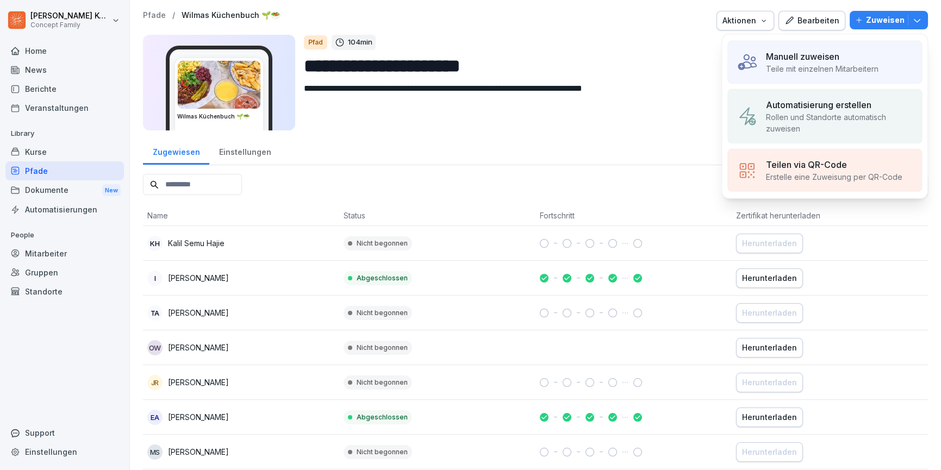
click at [853, 60] on div "Manuell zuweisen" at bounding box center [822, 56] width 113 height 13
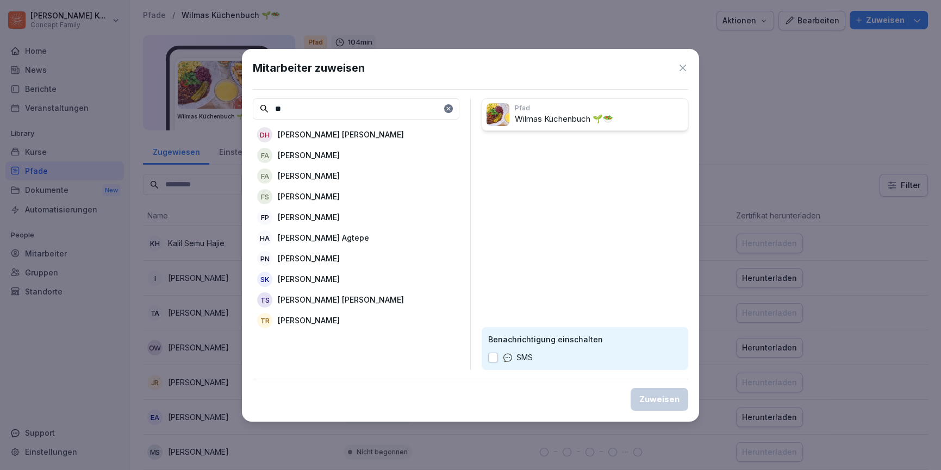
type input "*"
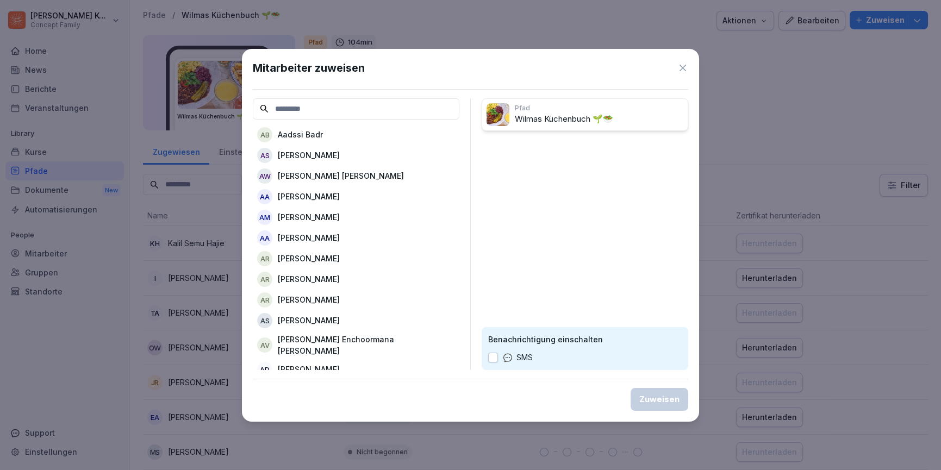
click at [679, 67] on icon at bounding box center [682, 68] width 11 height 11
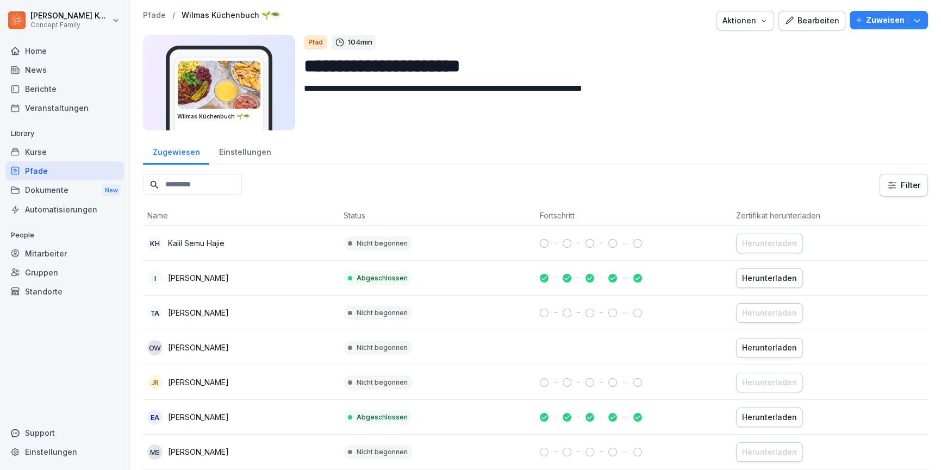
click at [30, 83] on div "Berichte" at bounding box center [64, 88] width 118 height 19
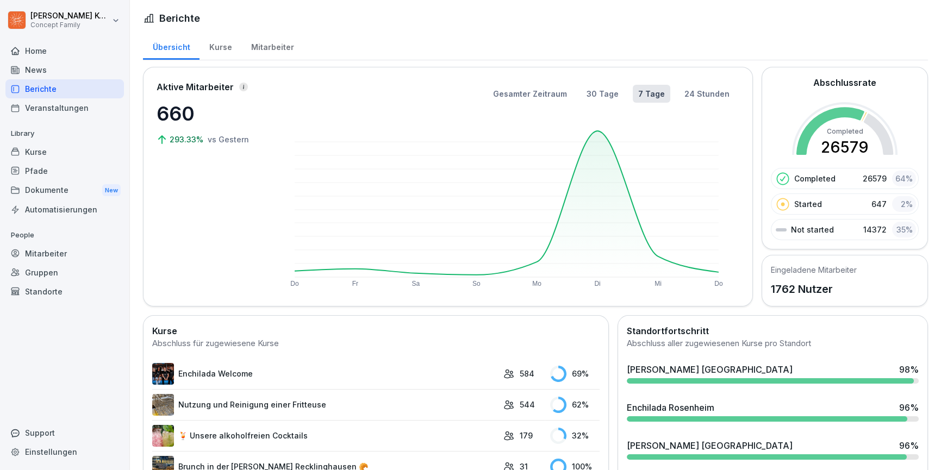
click at [51, 247] on div "Mitarbeiter" at bounding box center [64, 253] width 118 height 19
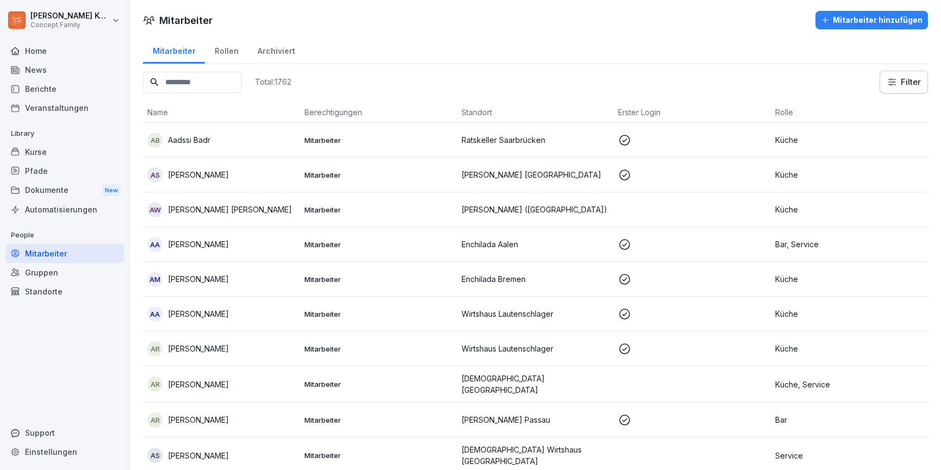
click at [196, 77] on input at bounding box center [192, 82] width 99 height 21
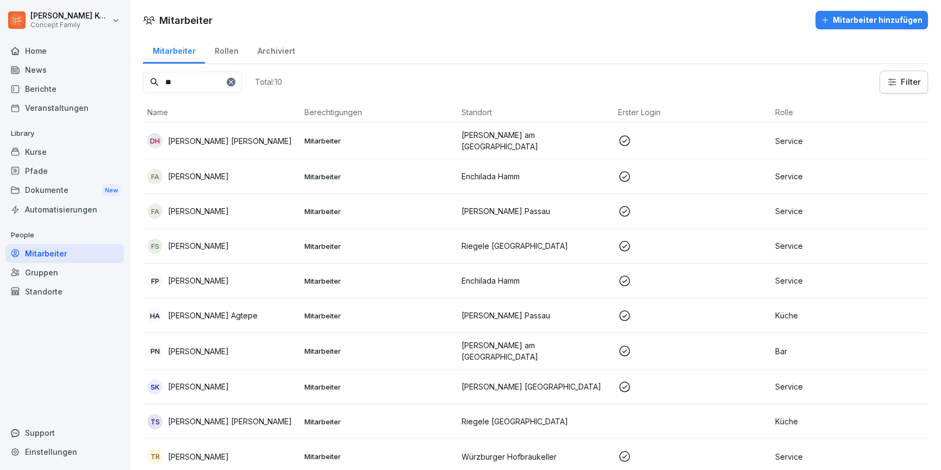
type input "*"
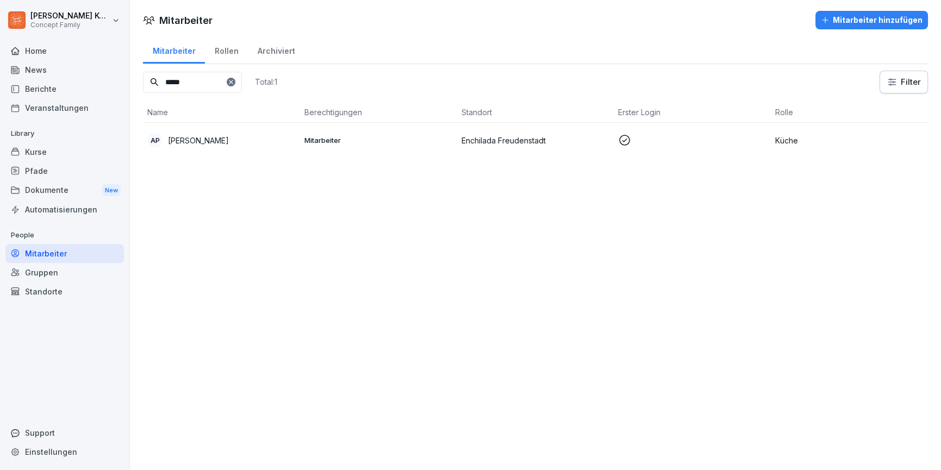
type input "*****"
click at [40, 168] on div "Pfade" at bounding box center [64, 170] width 118 height 19
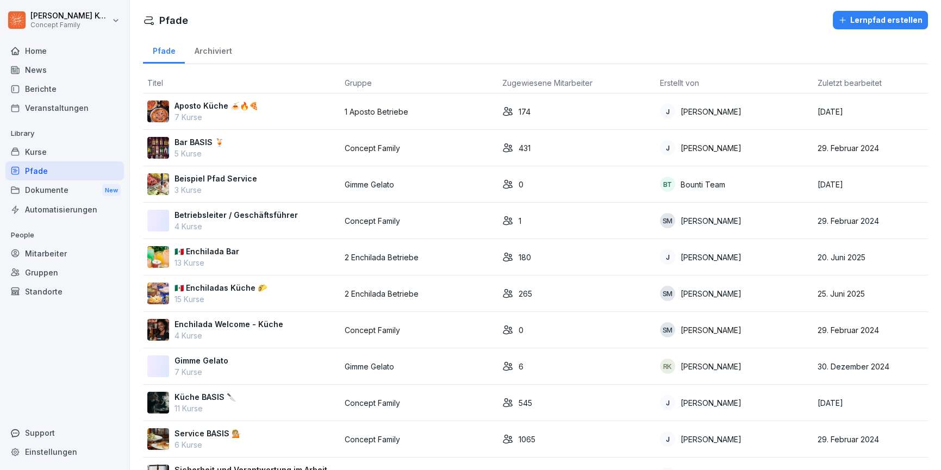
scroll to position [359, 0]
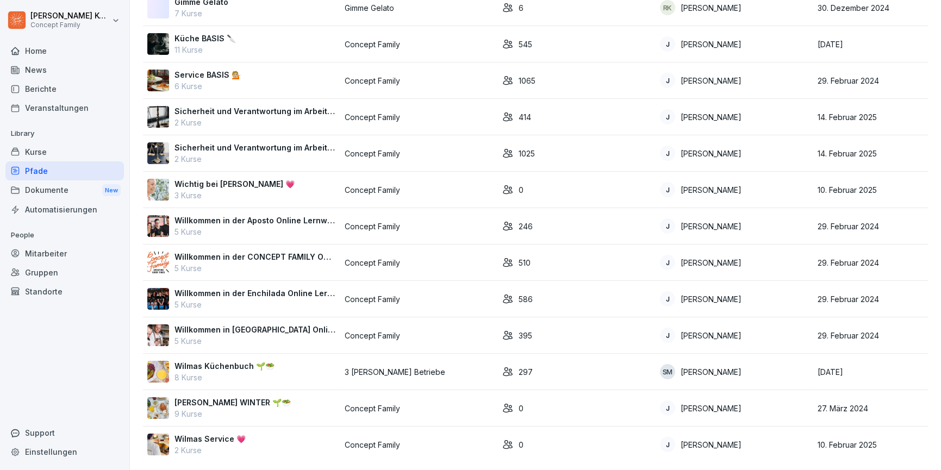
click at [454, 410] on p "Concept Family" at bounding box center [419, 408] width 149 height 11
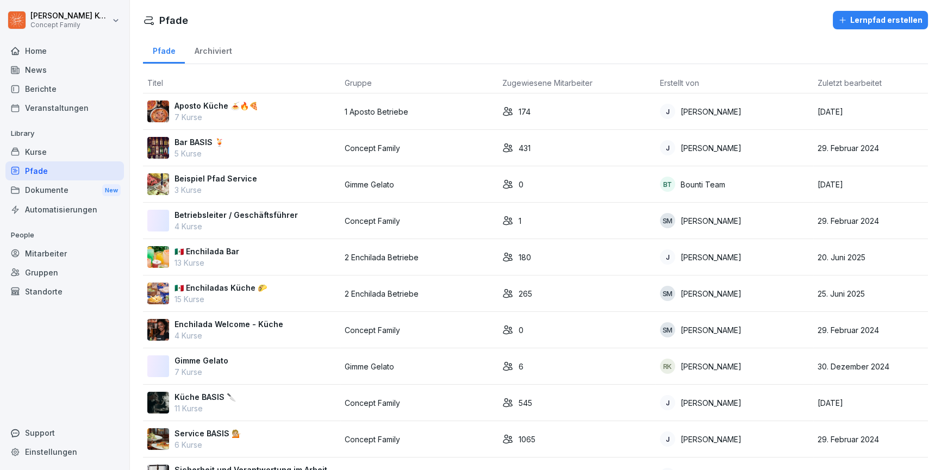
scroll to position [359, 0]
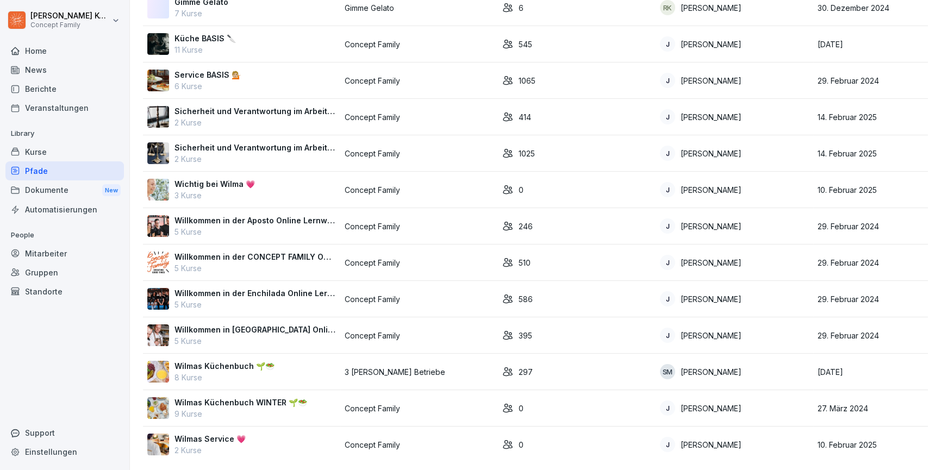
click at [335, 371] on td "Wilmas Küchenbuch 🌱🥗 8 Kurse" at bounding box center [241, 372] width 197 height 36
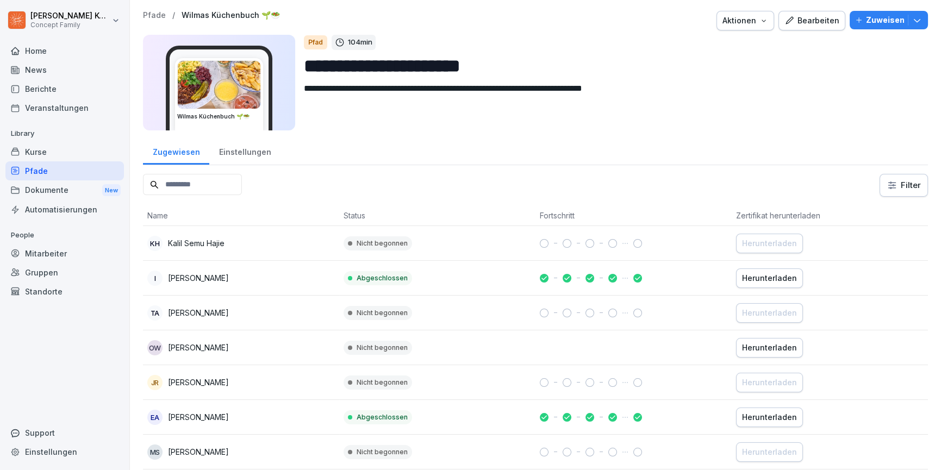
click at [876, 26] on button "Zuweisen" at bounding box center [889, 20] width 78 height 18
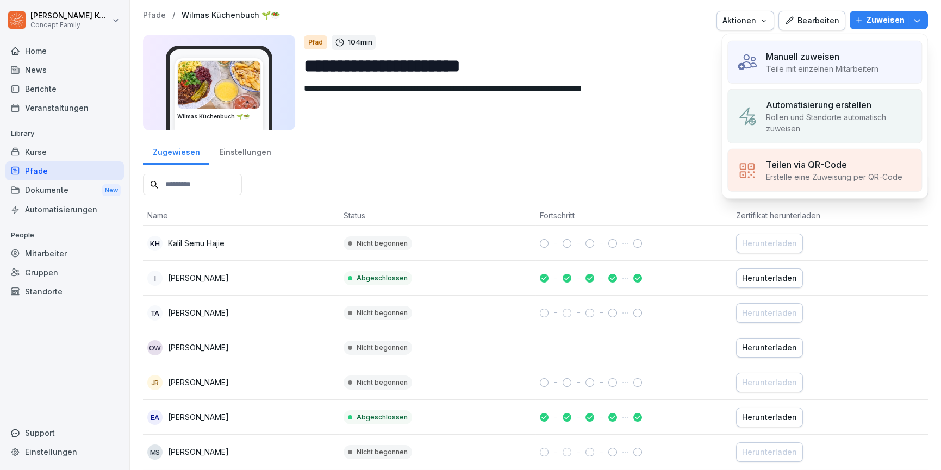
click at [827, 69] on p "Teile mit einzelnen Mitarbeitern" at bounding box center [822, 68] width 113 height 11
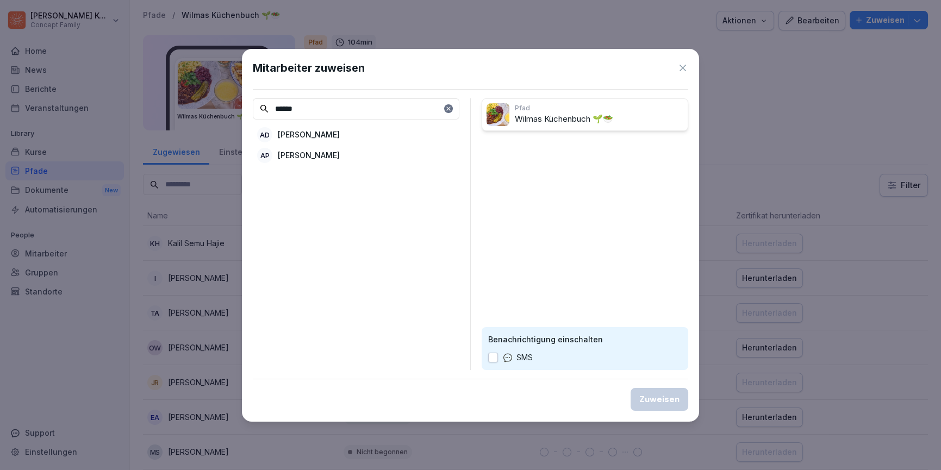
type input "******"
click at [339, 157] on p "[PERSON_NAME]" at bounding box center [309, 154] width 62 height 11
click at [672, 402] on div "Zuweisen" at bounding box center [659, 400] width 40 height 12
